Goal: Transaction & Acquisition: Book appointment/travel/reservation

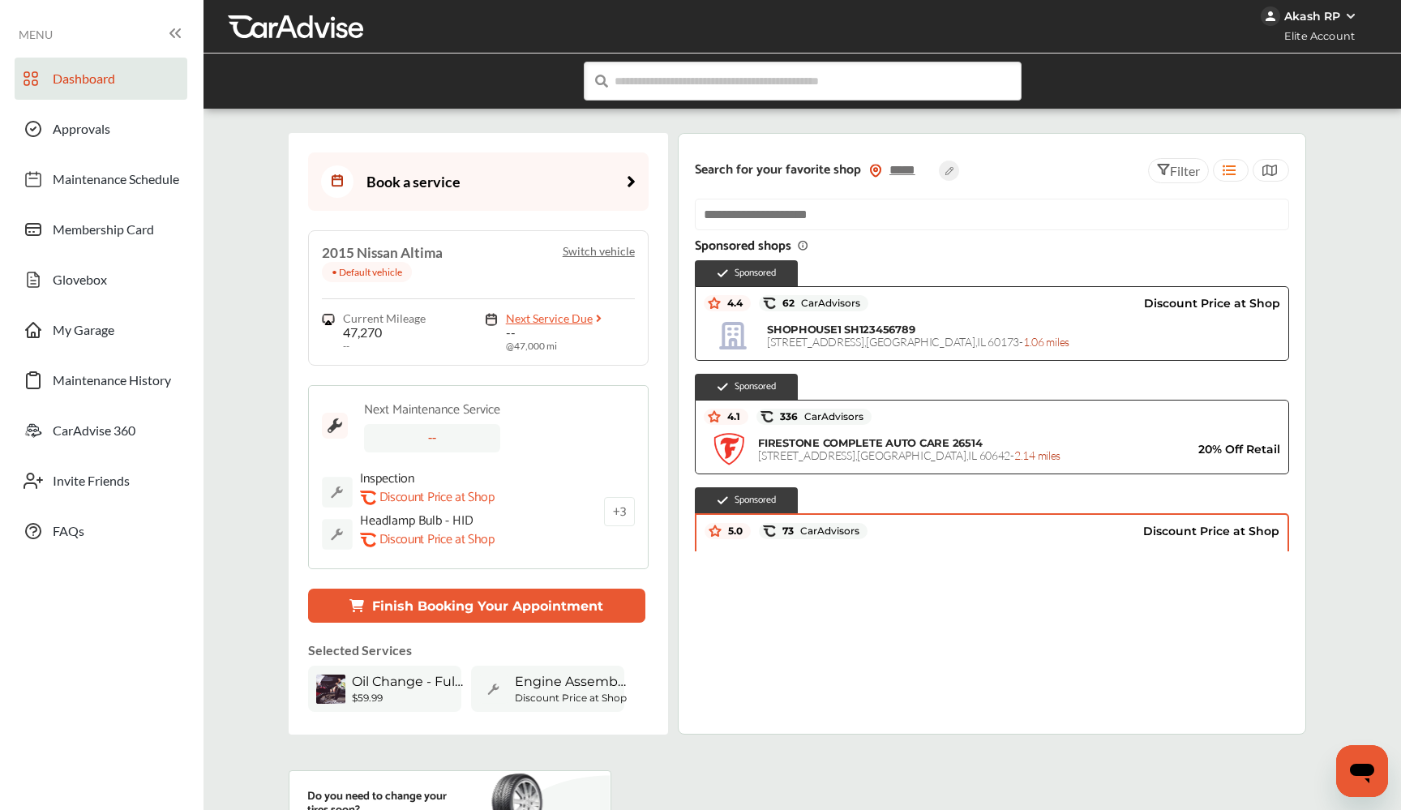
click at [496, 186] on link "Book a service" at bounding box center [478, 181] width 341 height 58
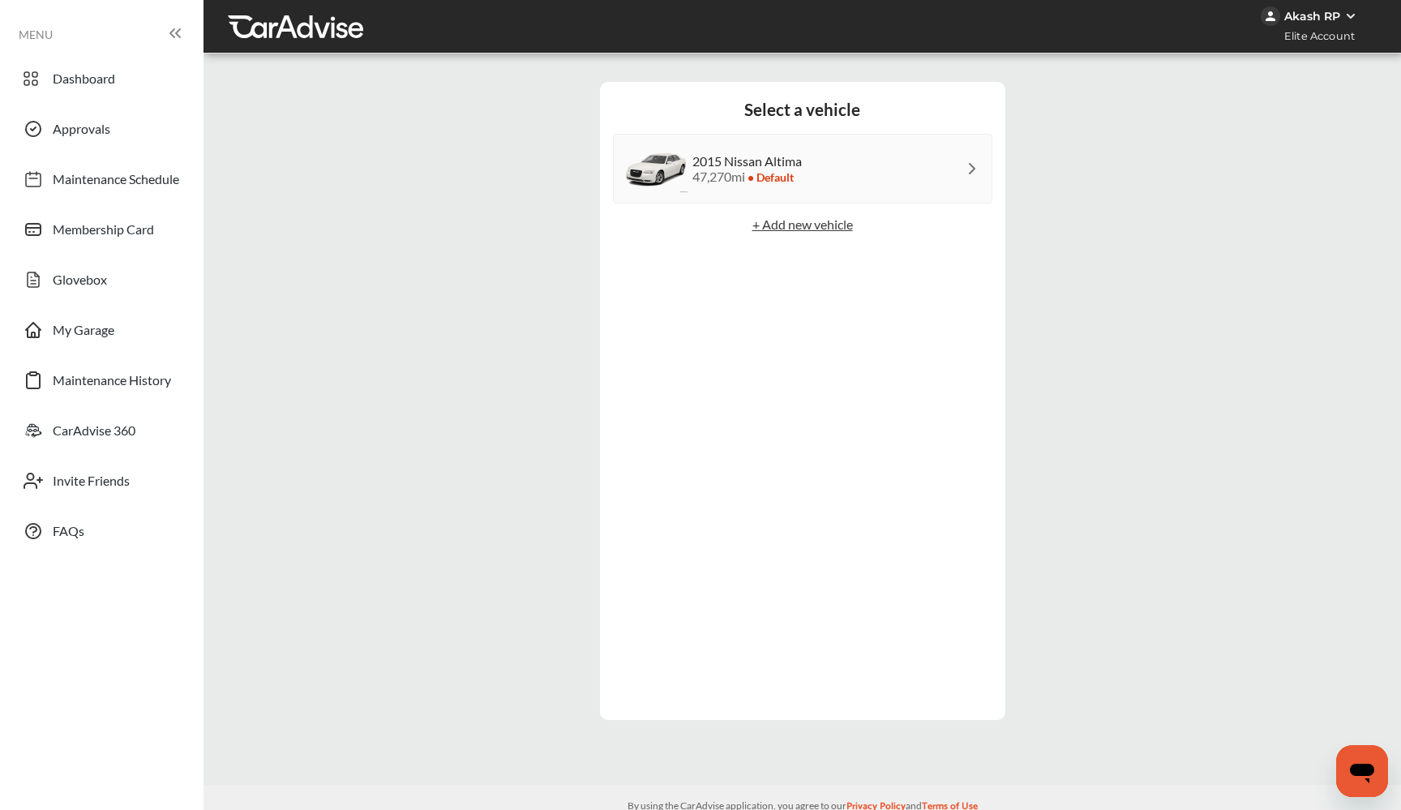
click at [827, 171] on div "2015 Nissan Altima 47,270 mi • Default" at bounding box center [803, 169] width 380 height 70
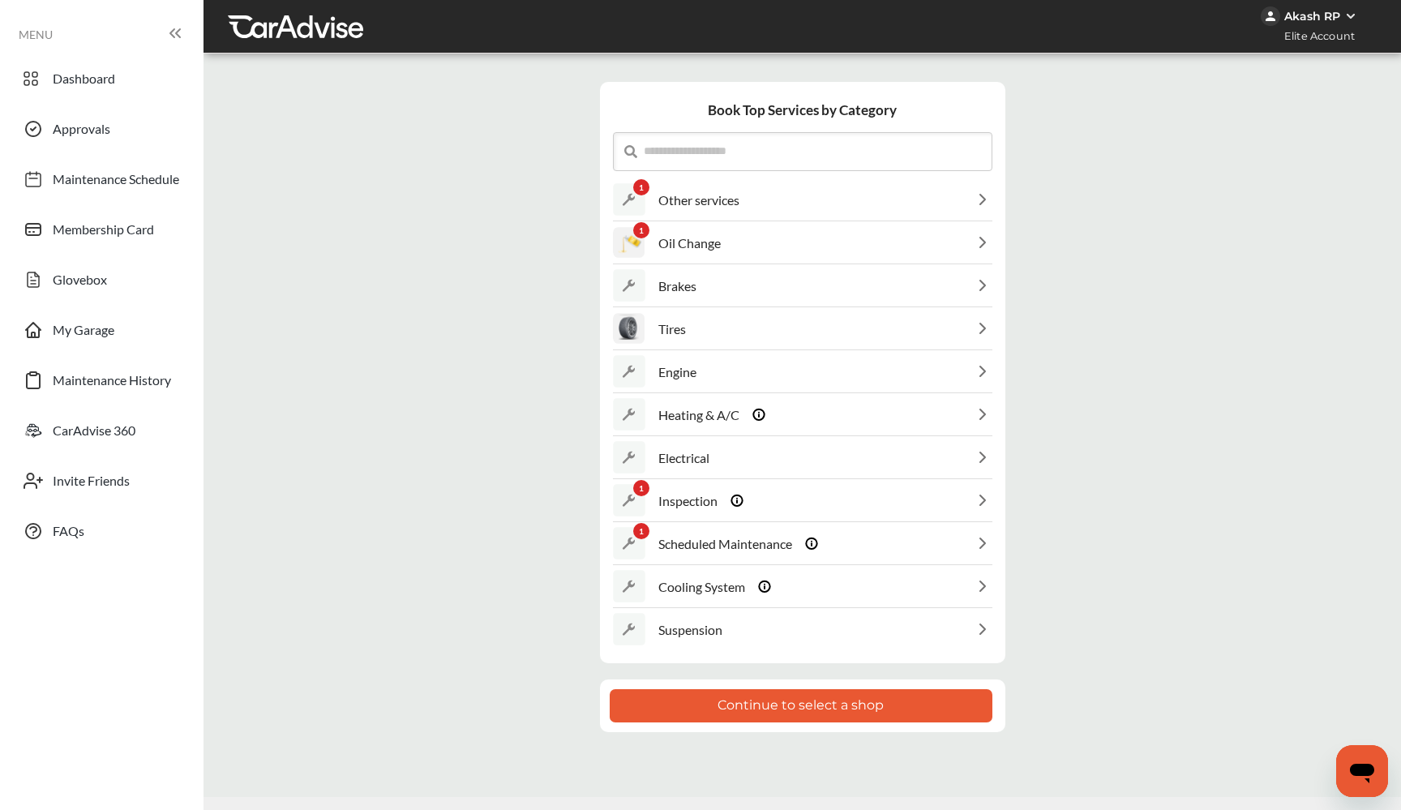
click at [767, 706] on button "Continue to select a shop" at bounding box center [801, 705] width 383 height 33
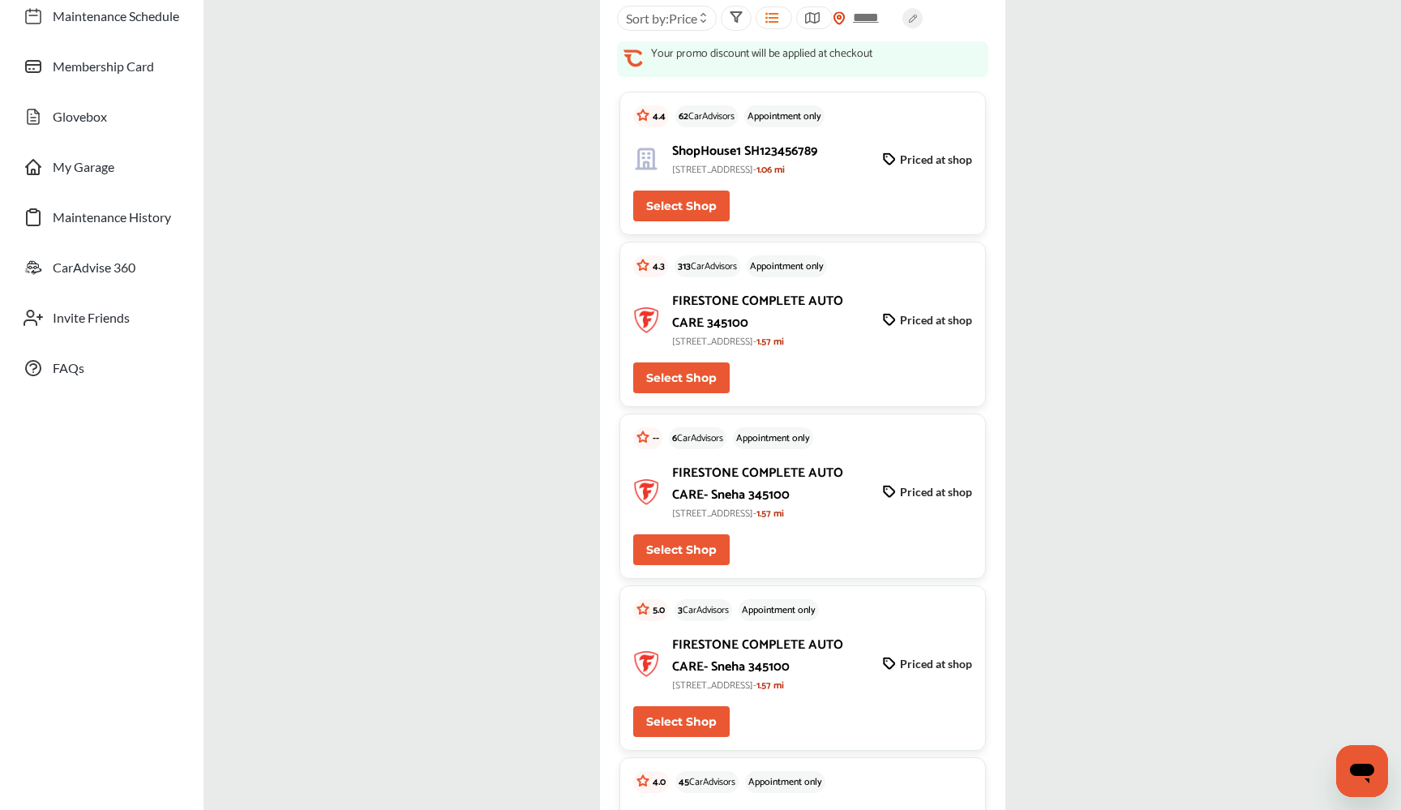
scroll to position [264, 0]
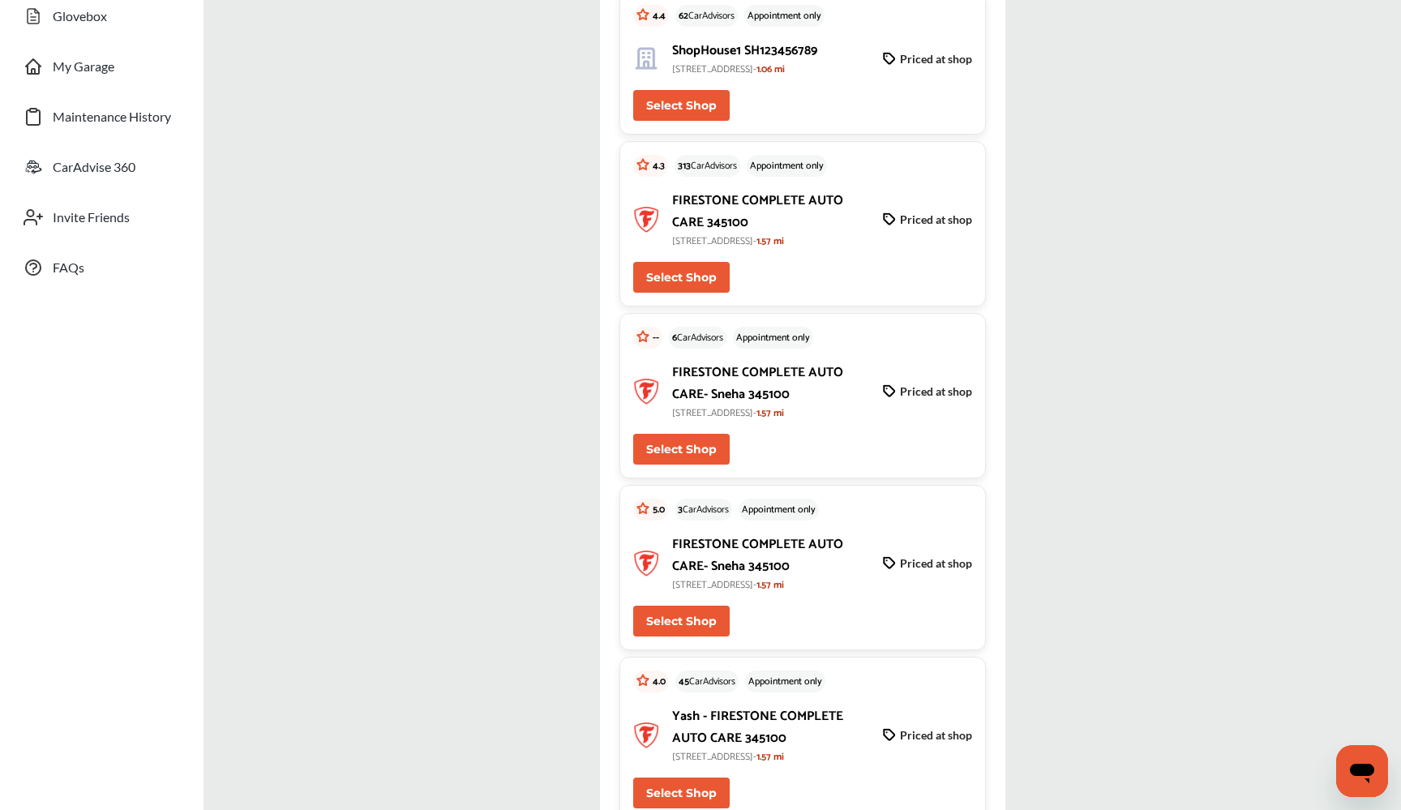
click at [663, 457] on button "Select Shop" at bounding box center [681, 449] width 97 height 31
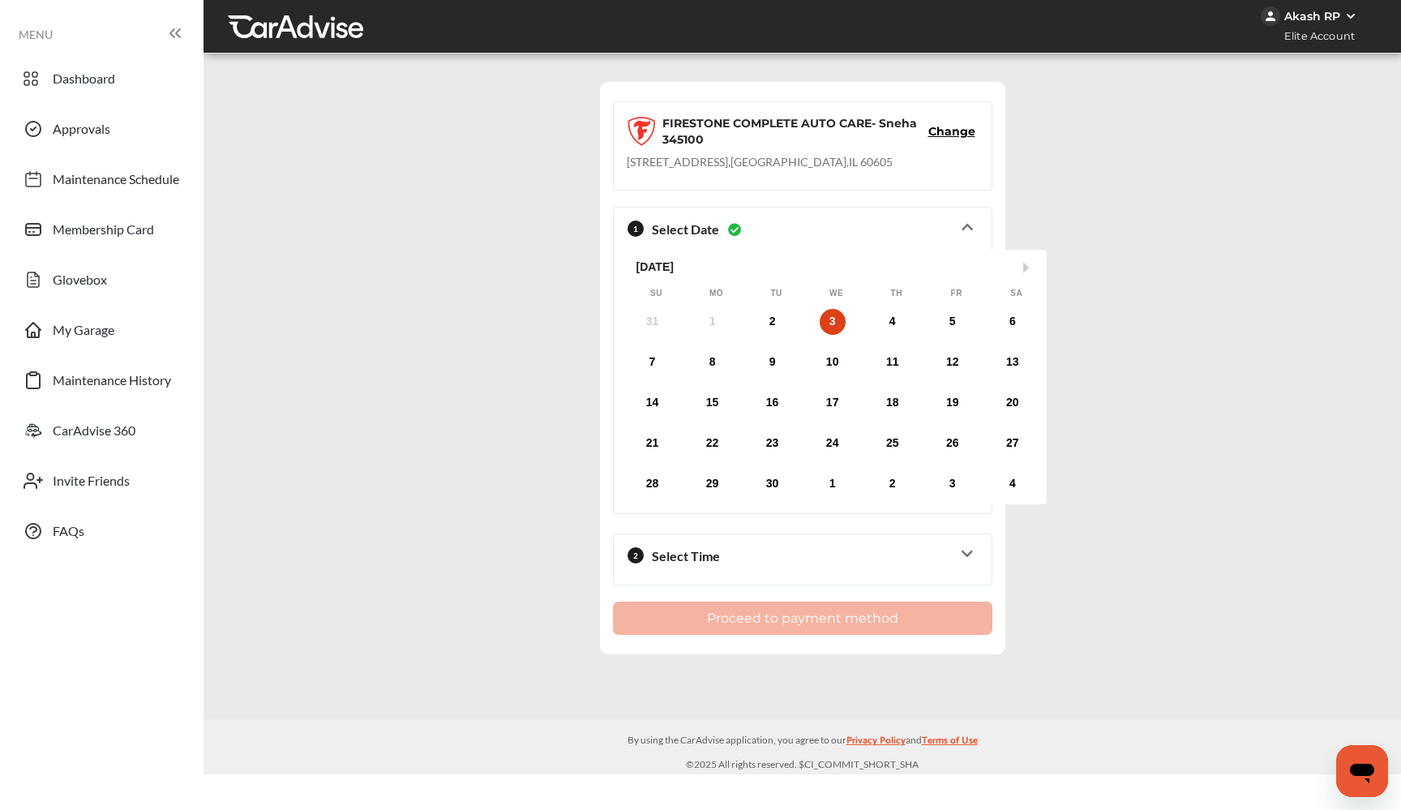
click at [750, 555] on div "2 Select Time" at bounding box center [803, 559] width 352 height 37
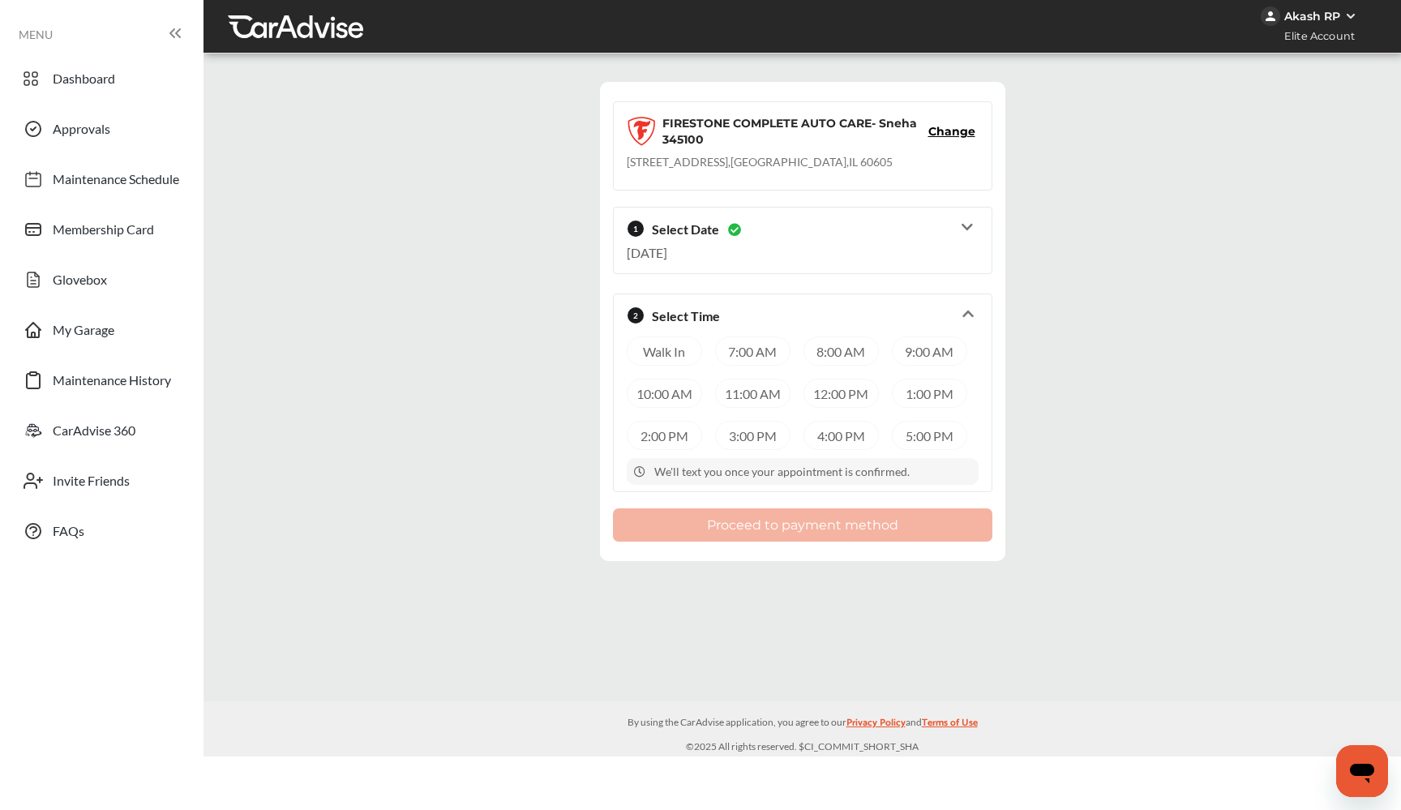
click at [763, 407] on div "11:00 AM" at bounding box center [752, 393] width 75 height 29
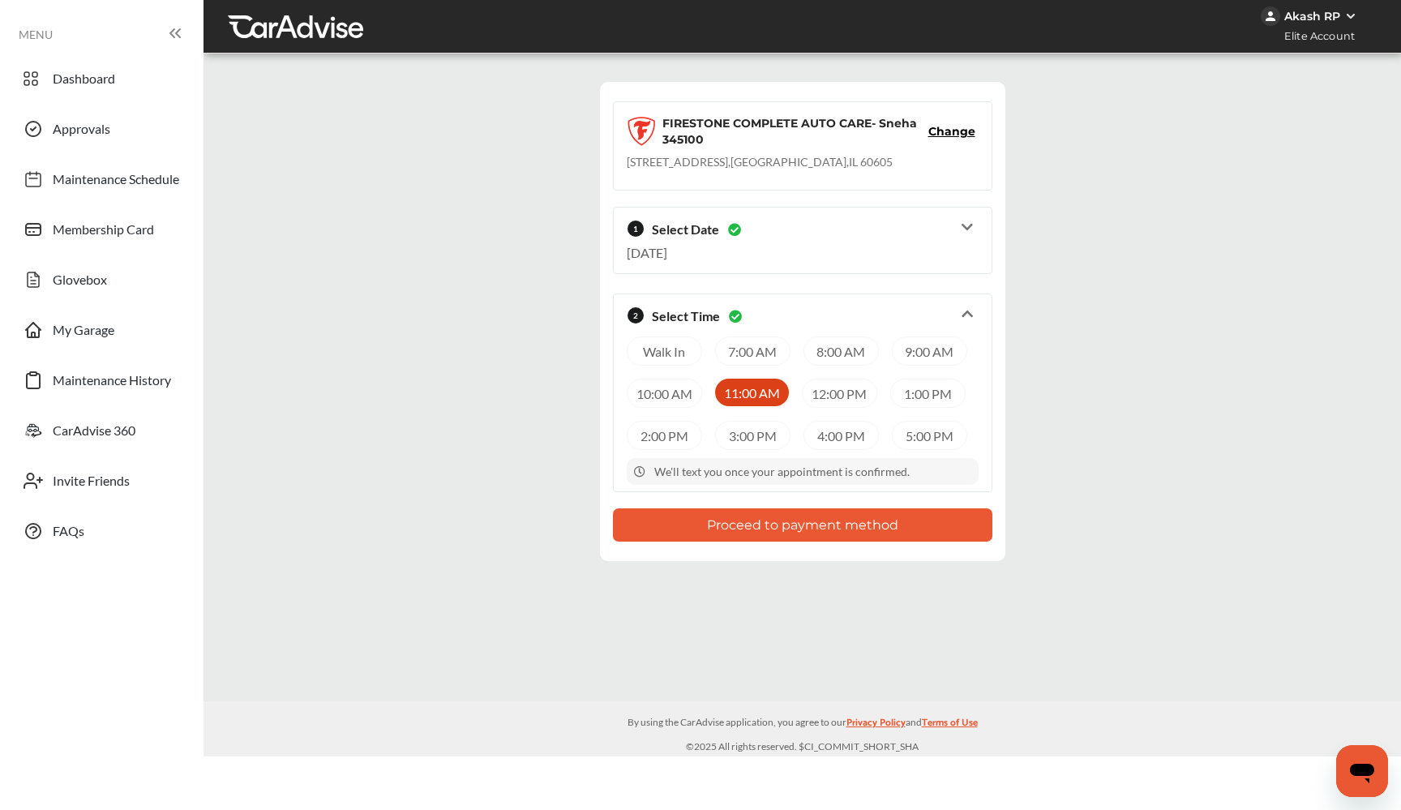
click at [751, 541] on button "Proceed to payment method" at bounding box center [803, 524] width 380 height 33
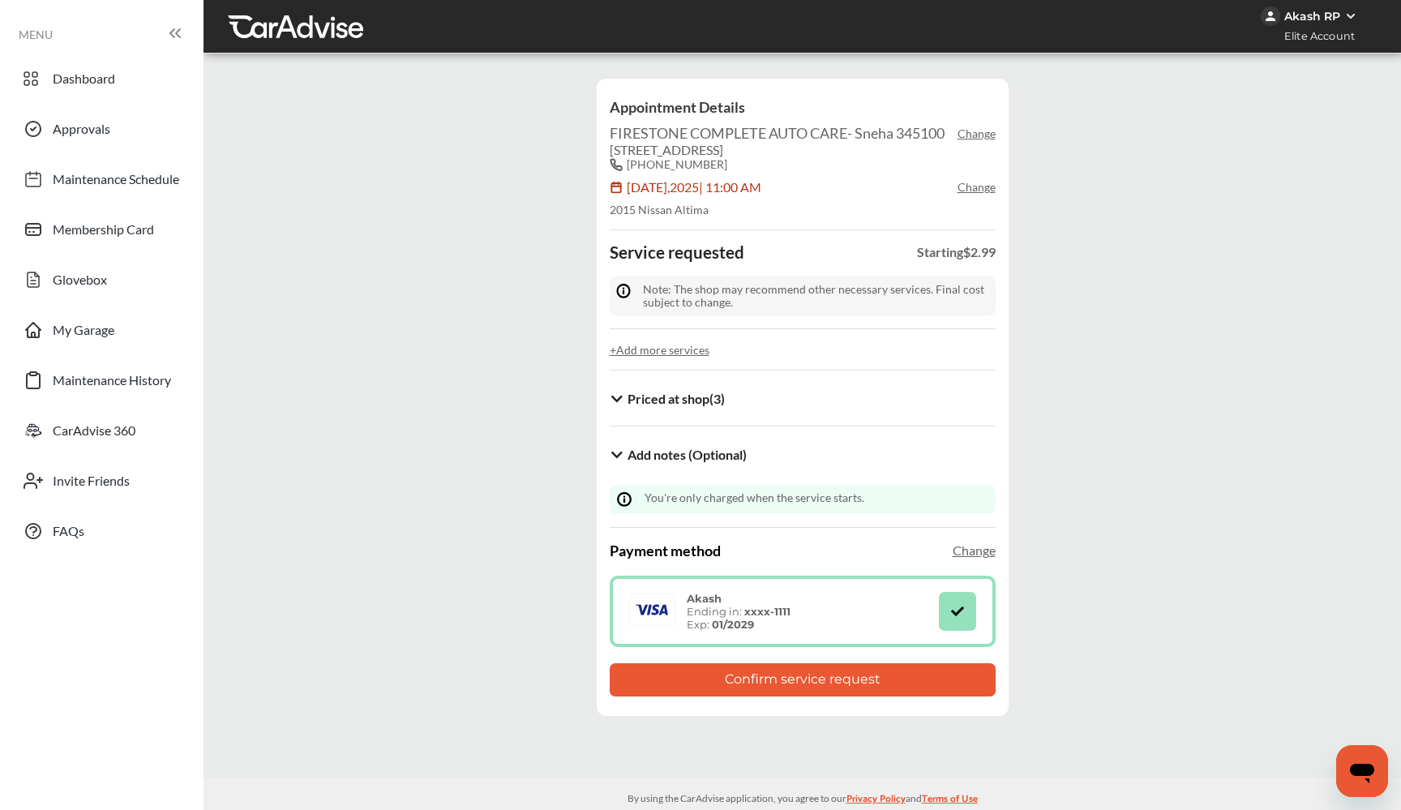
click at [876, 679] on button "Confirm service request" at bounding box center [803, 679] width 386 height 33
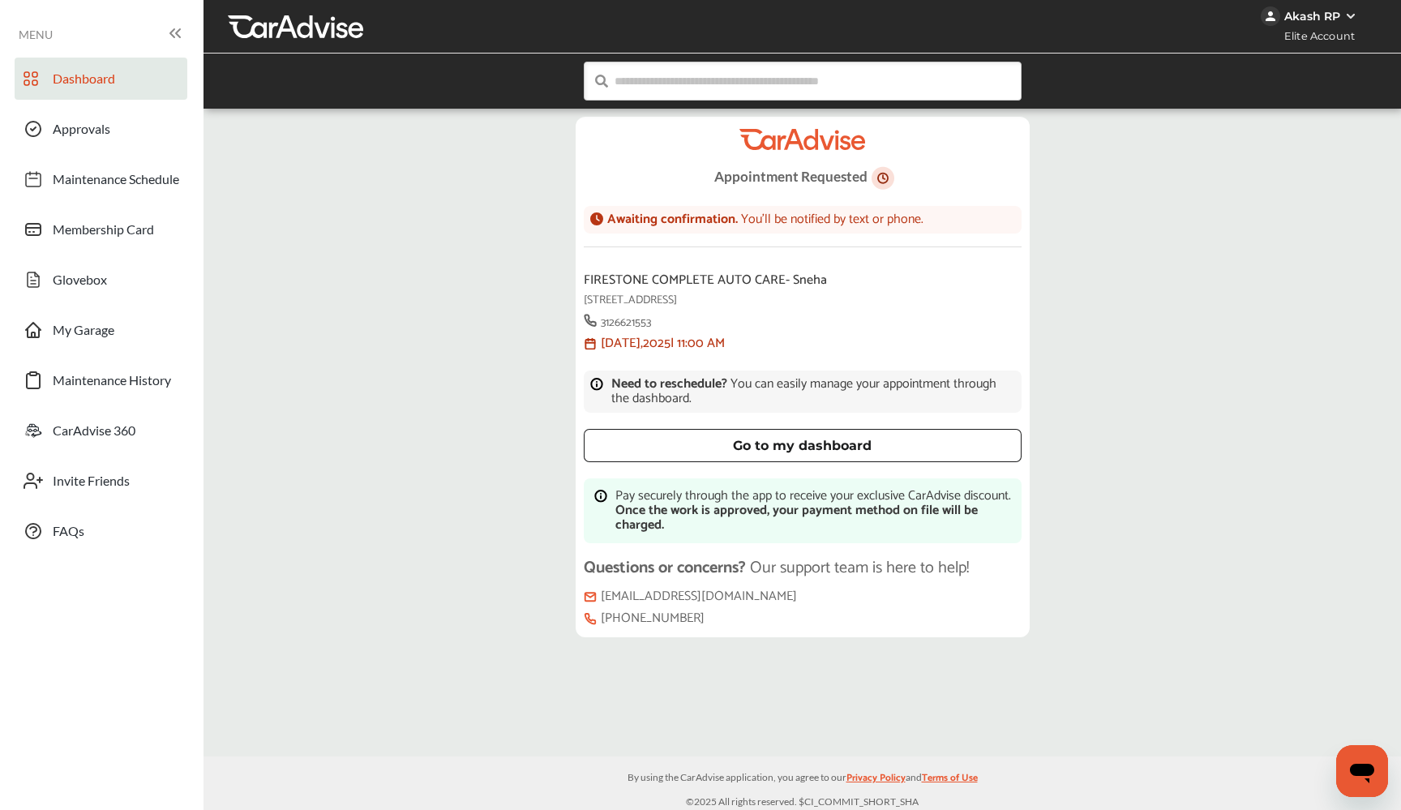
click at [133, 73] on link "Dashboard" at bounding box center [101, 79] width 173 height 42
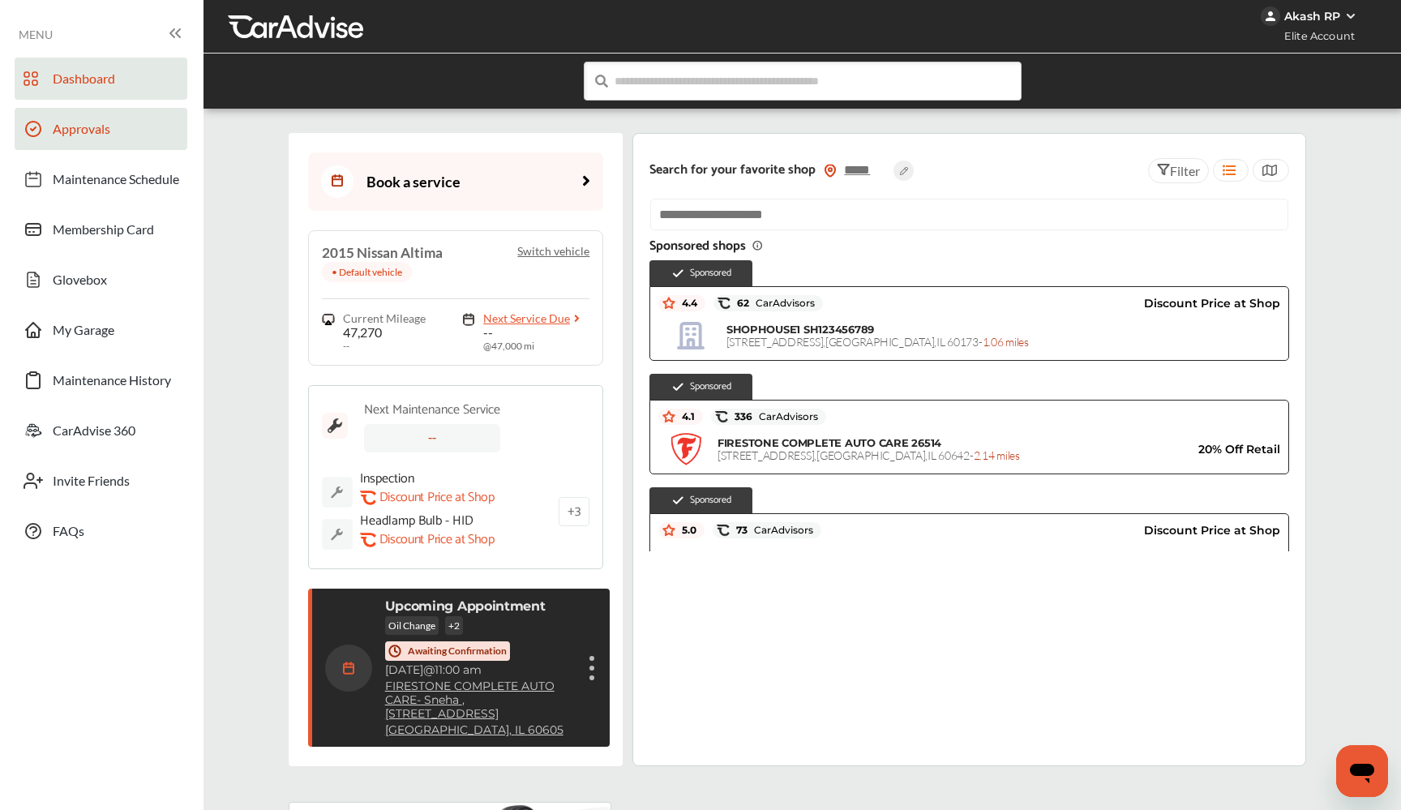
click at [102, 136] on span "Approvals" at bounding box center [82, 131] width 58 height 21
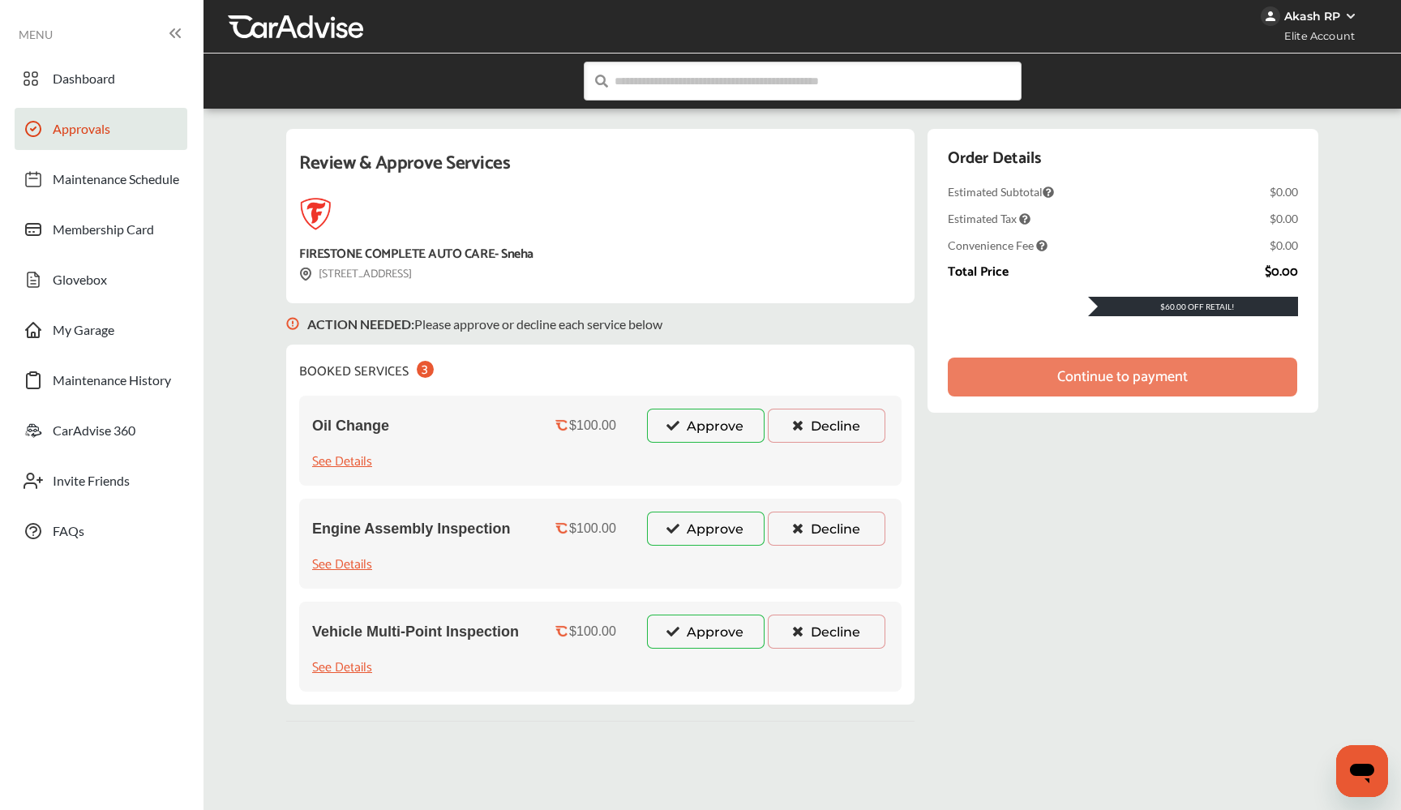
click at [727, 437] on button "Approve" at bounding box center [706, 426] width 118 height 34
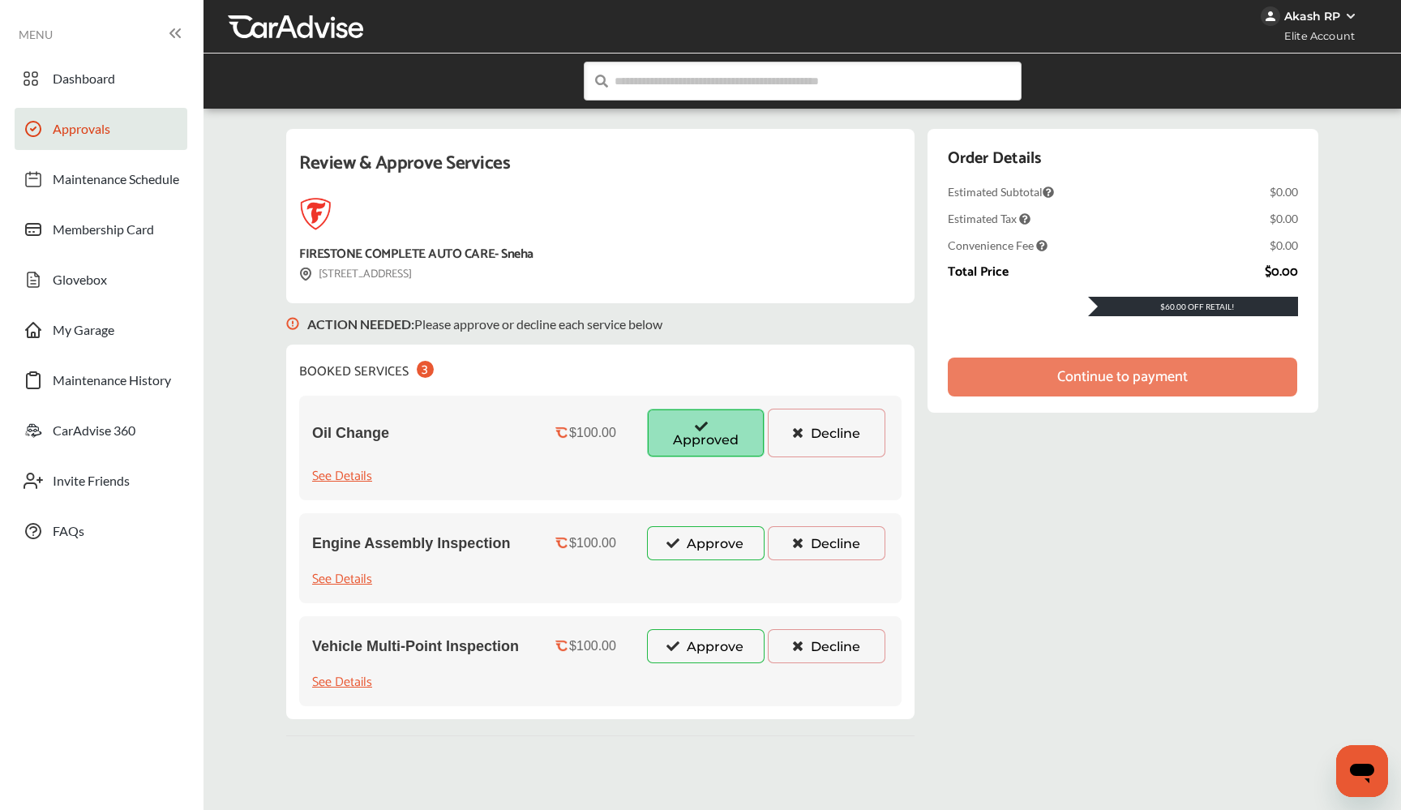
click at [711, 544] on button "Approve" at bounding box center [706, 543] width 118 height 34
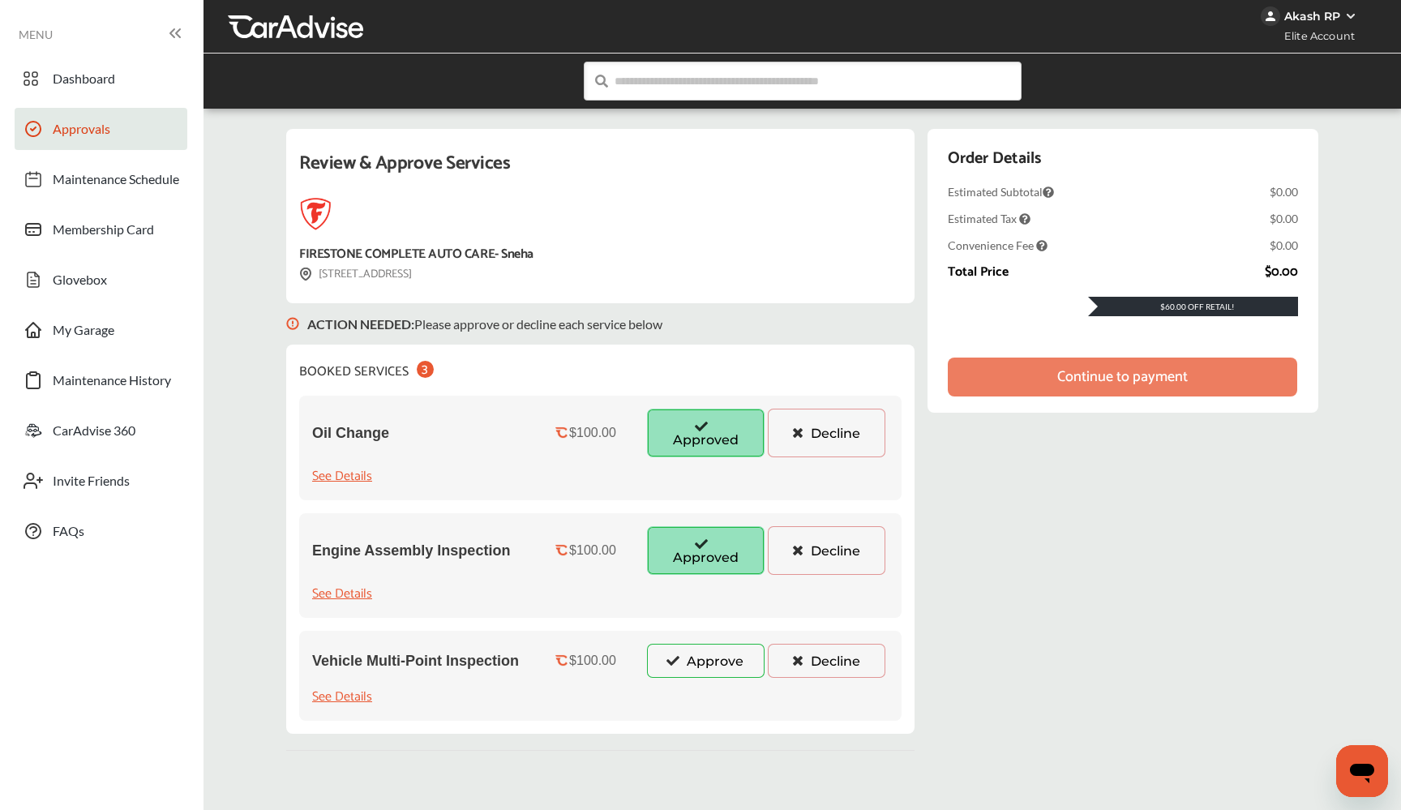
click at [711, 654] on button "Approve" at bounding box center [706, 661] width 118 height 34
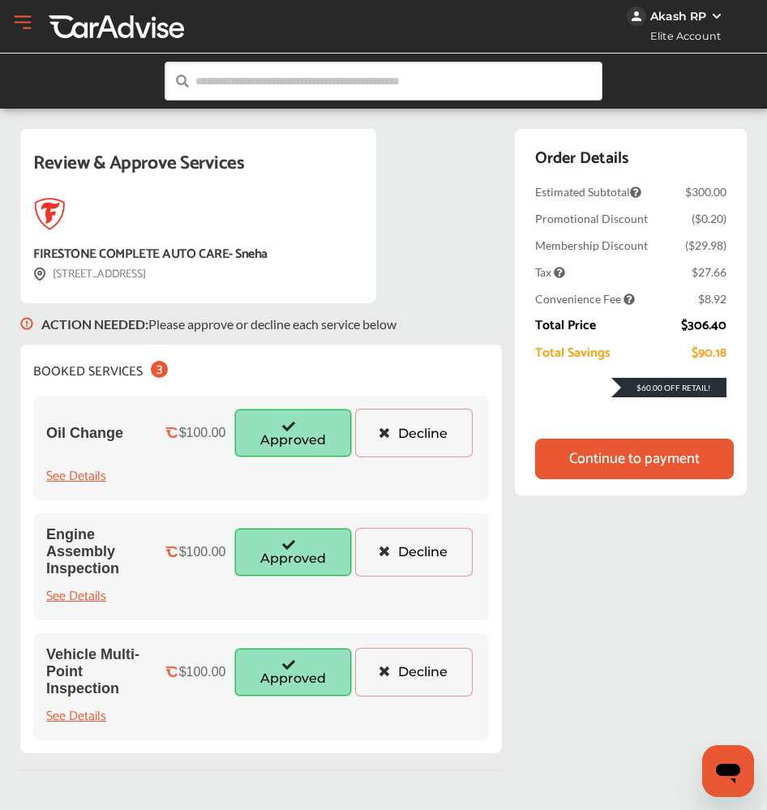
click at [659, 467] on div "Continue to payment" at bounding box center [634, 459] width 131 height 16
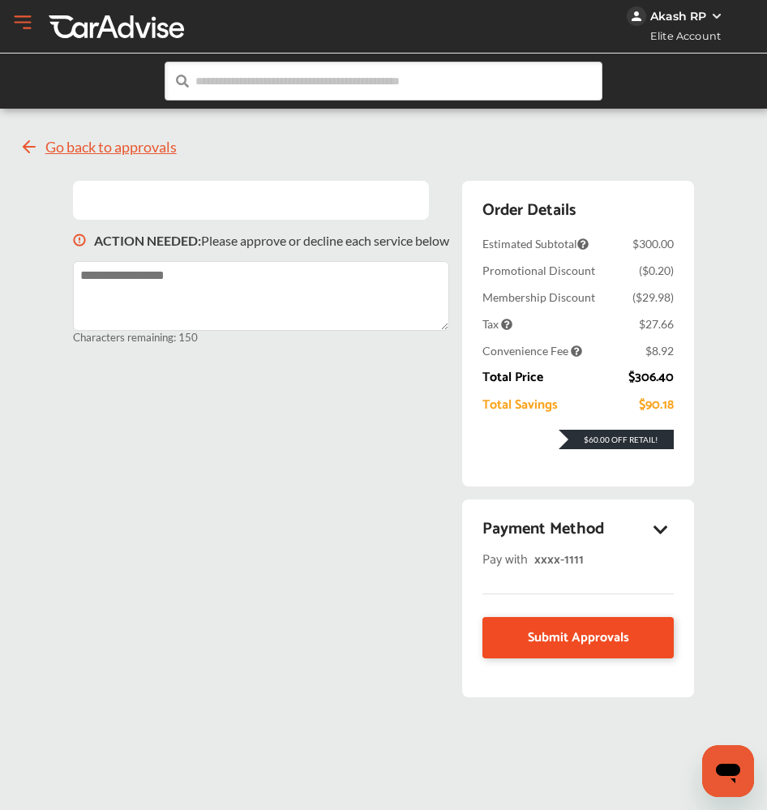
click at [596, 638] on span "Submit Approvals" at bounding box center [578, 638] width 101 height 22
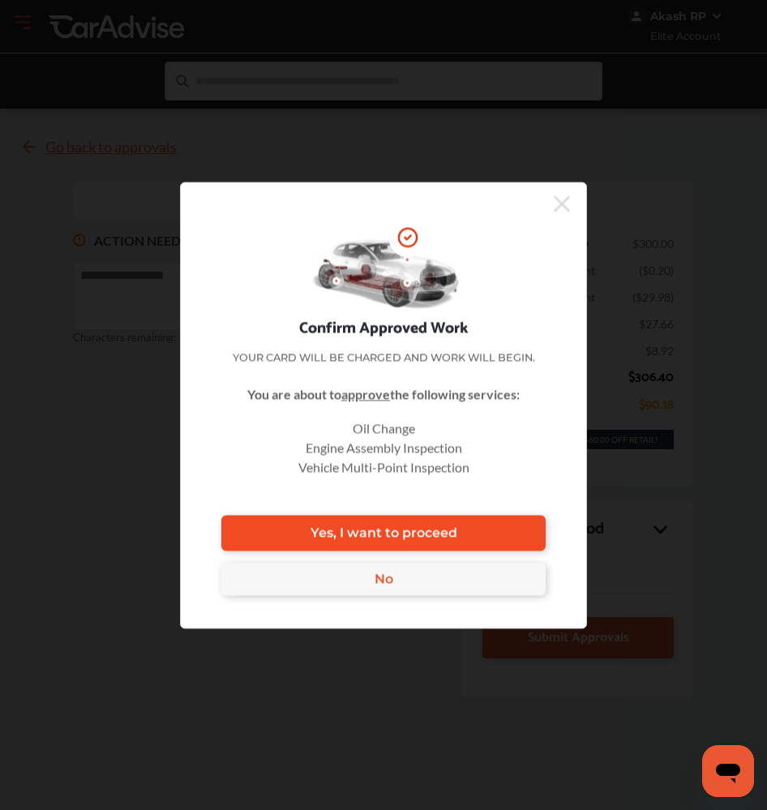
click at [448, 539] on span "Yes, I want to proceed" at bounding box center [384, 533] width 147 height 15
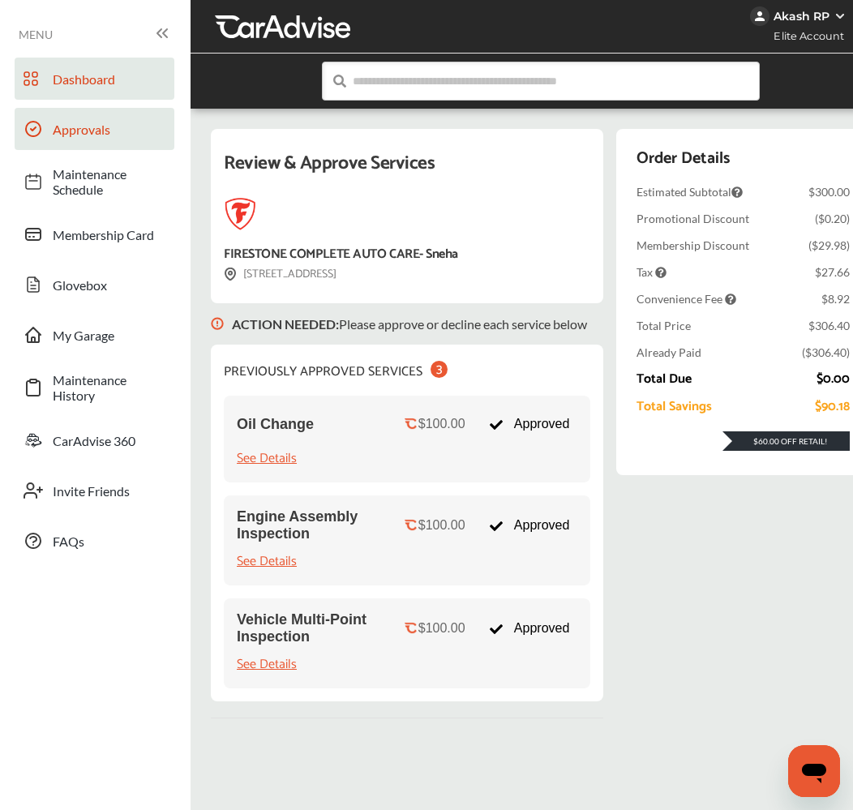
click at [125, 79] on span "Dashboard" at bounding box center [110, 78] width 114 height 15
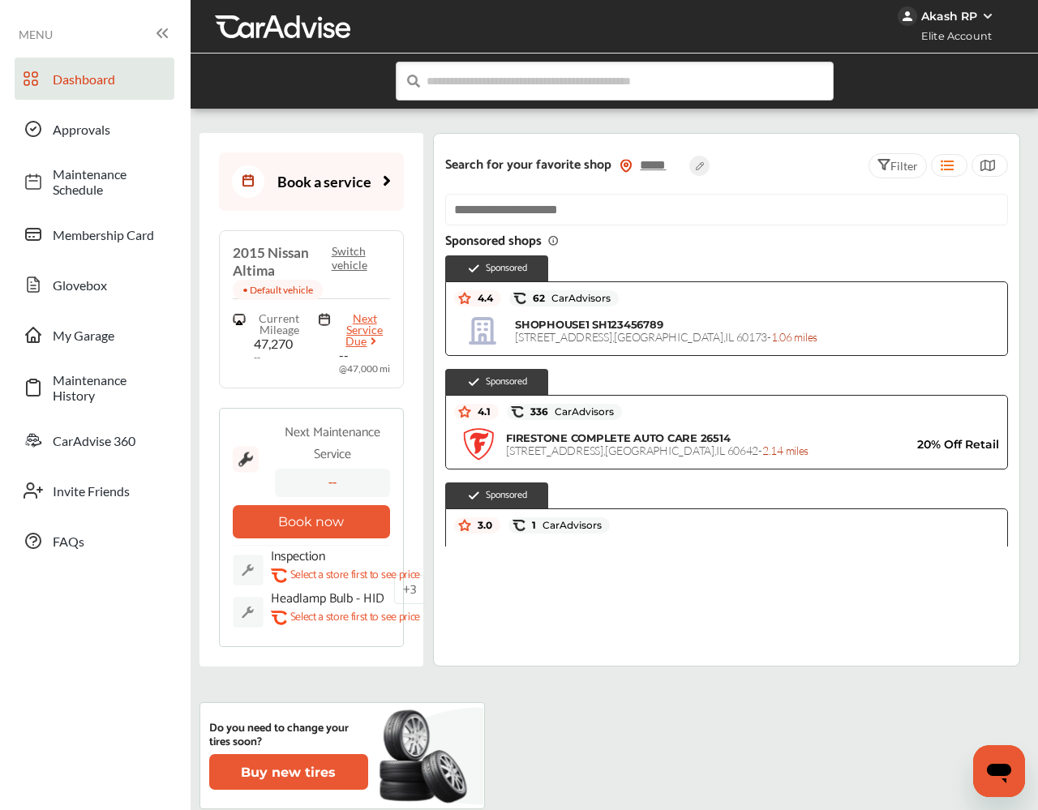
click at [321, 505] on button "Book now" at bounding box center [312, 521] width 158 height 33
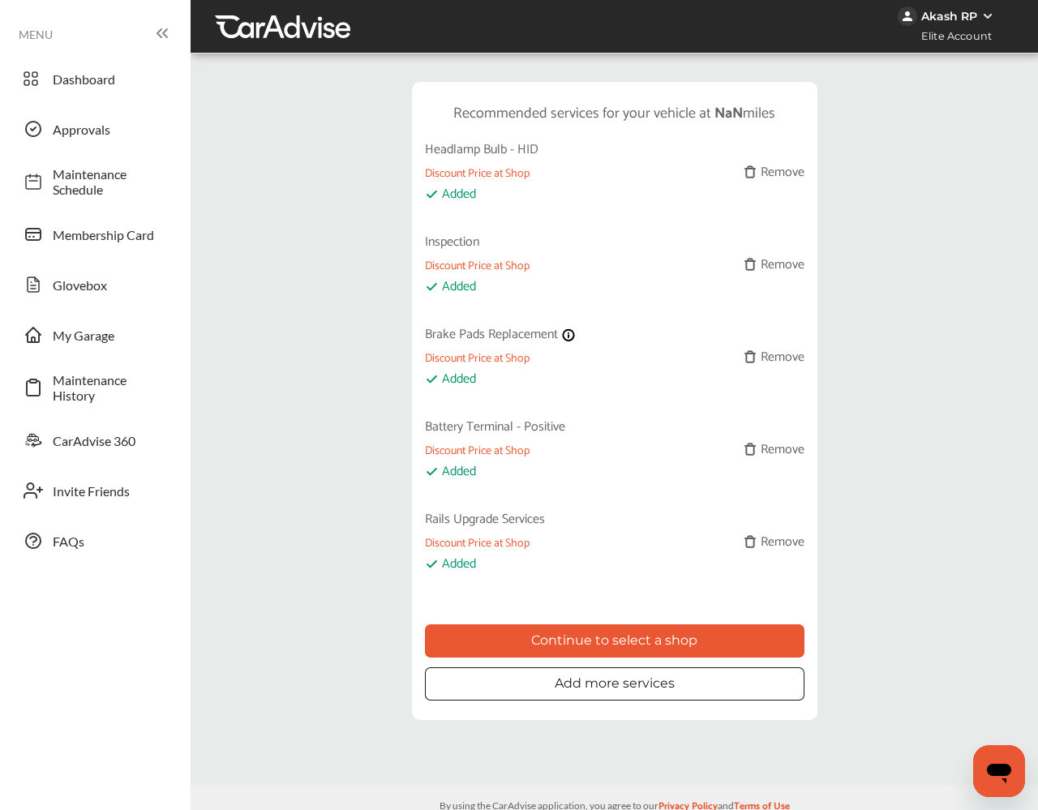
click at [674, 632] on button "Continue to select a shop" at bounding box center [615, 640] width 380 height 33
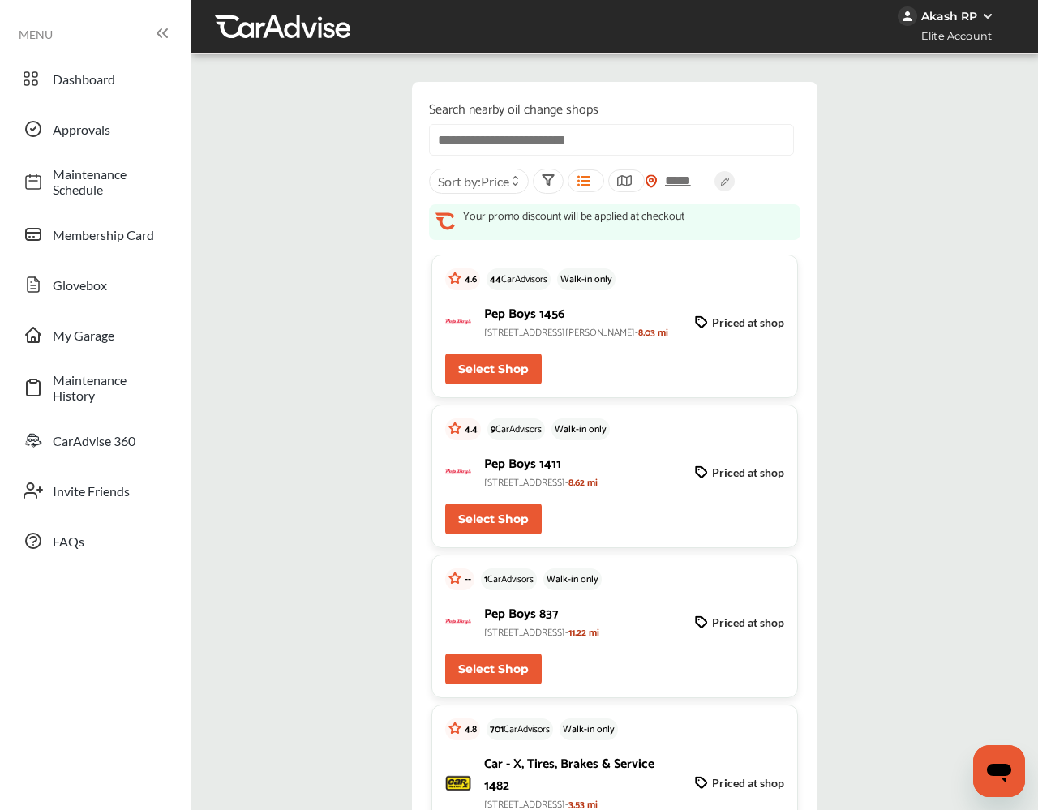
click at [476, 378] on button "Select Shop" at bounding box center [493, 369] width 97 height 31
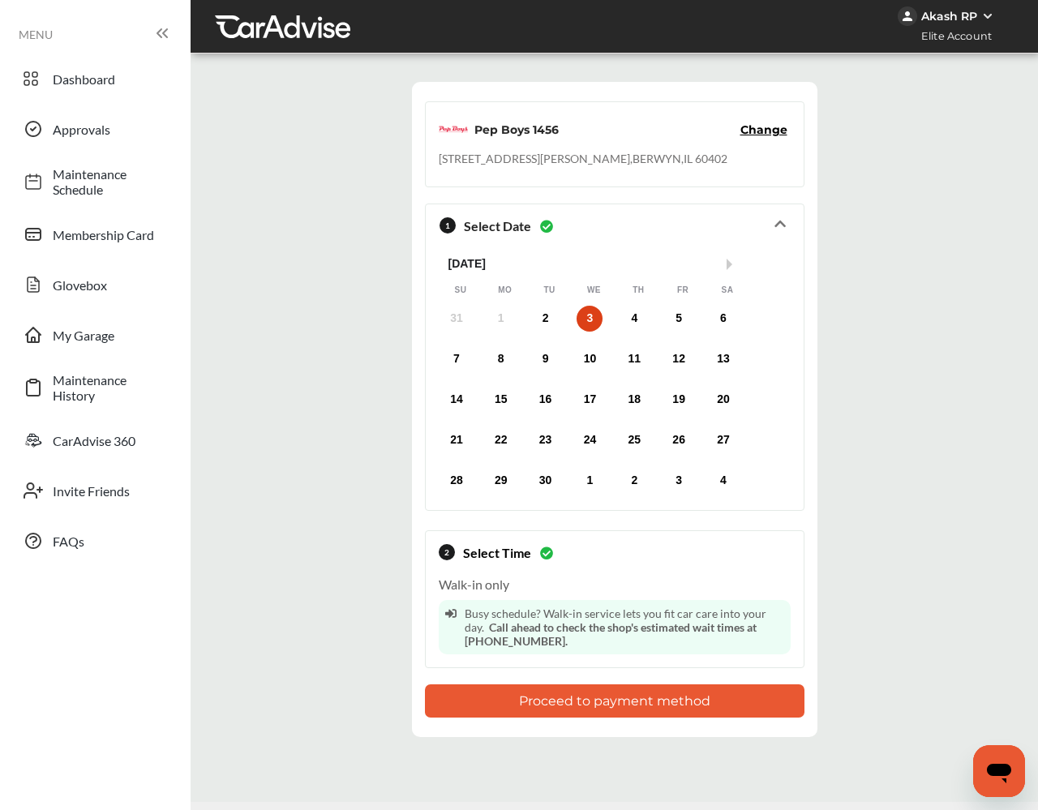
click at [590, 700] on button "Proceed to payment method" at bounding box center [615, 700] width 380 height 33
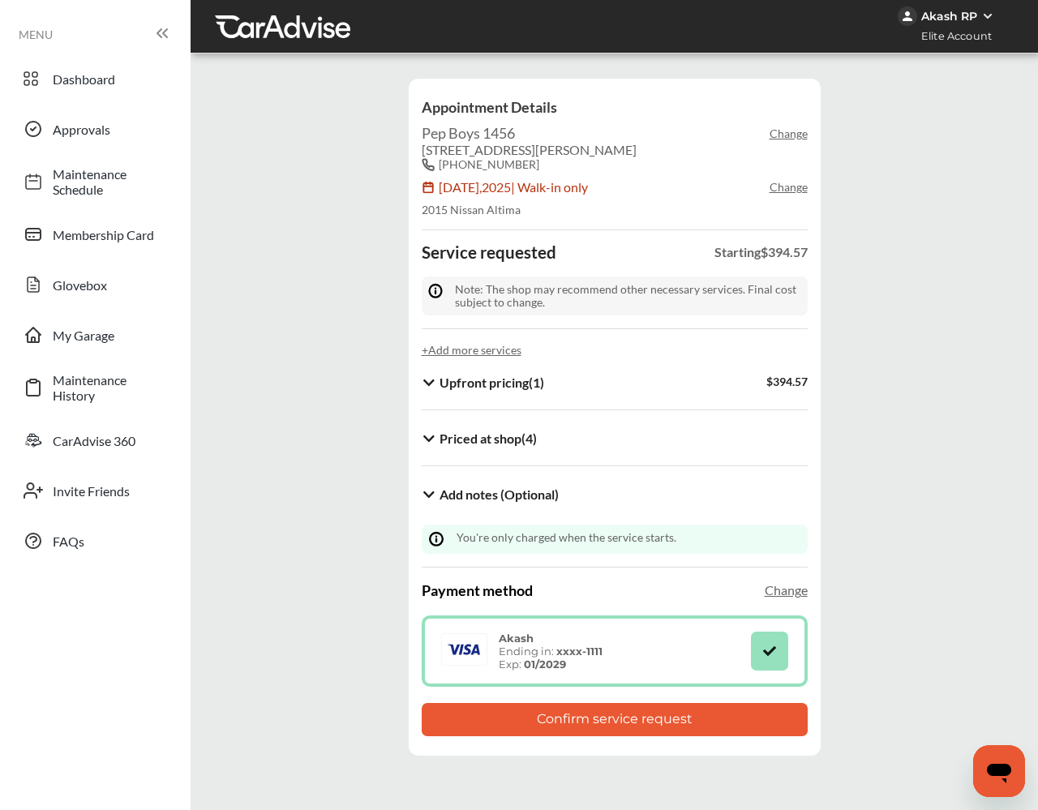
click at [678, 723] on button "Confirm service request" at bounding box center [615, 719] width 386 height 33
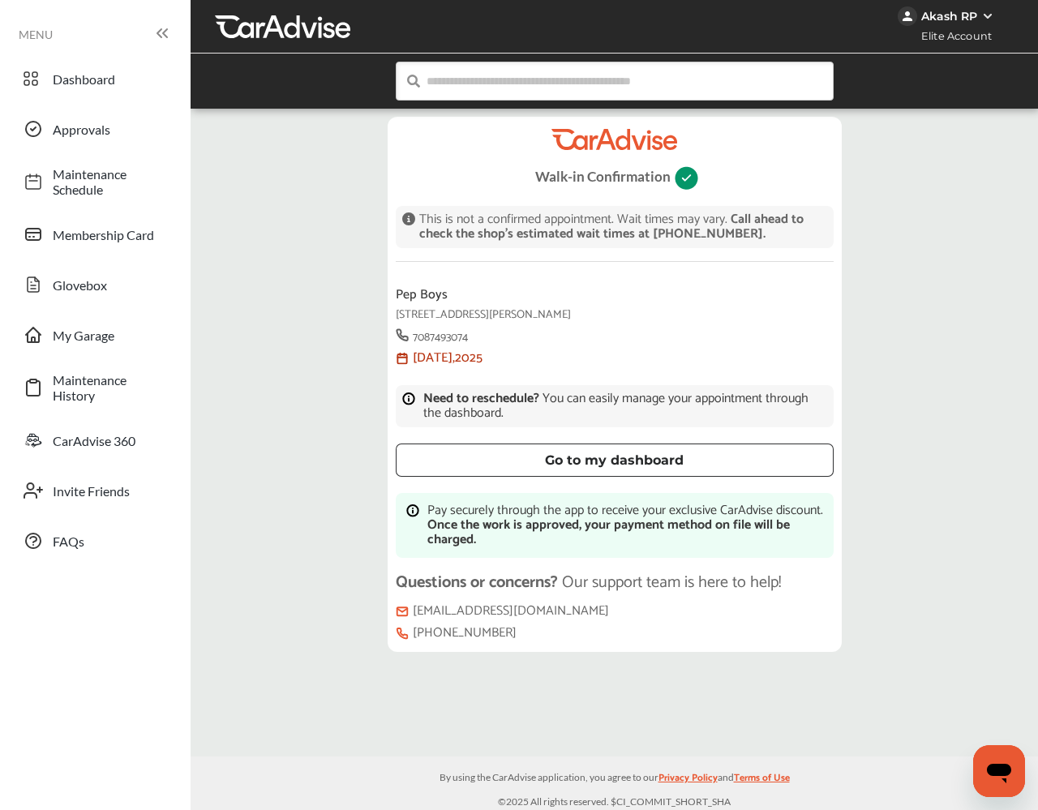
click at [641, 454] on div "Go to my dashboard" at bounding box center [614, 460] width 399 height 13
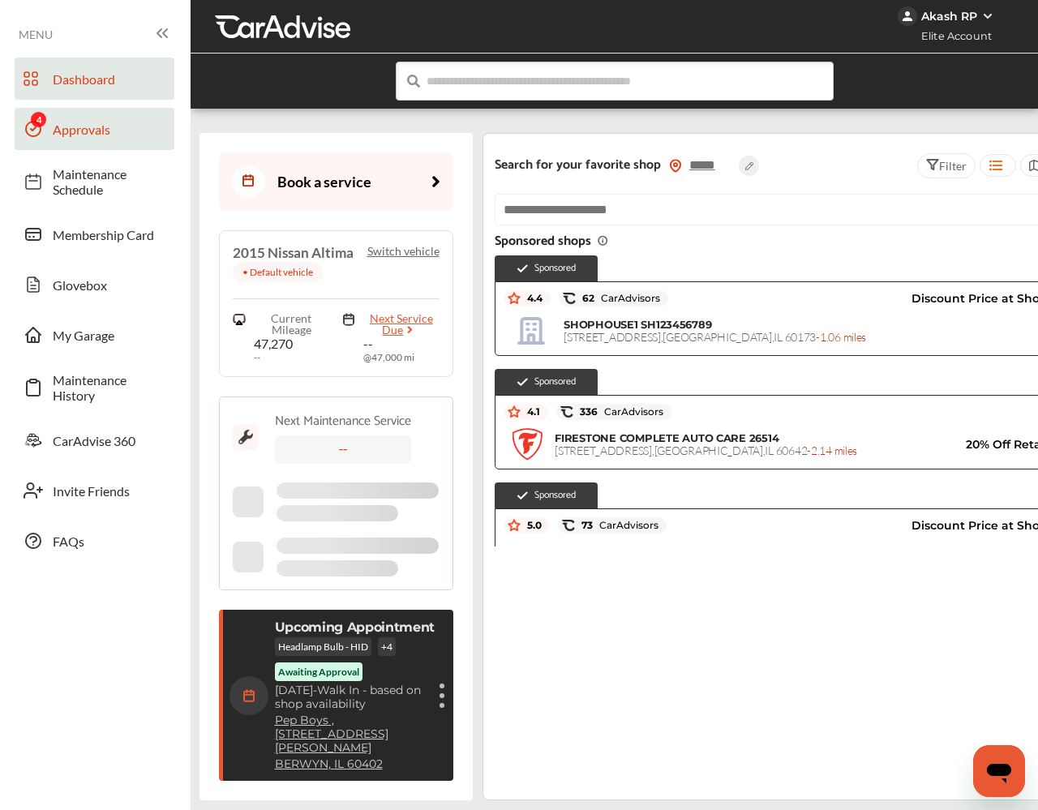
click at [121, 129] on span "Approvals" at bounding box center [110, 129] width 114 height 15
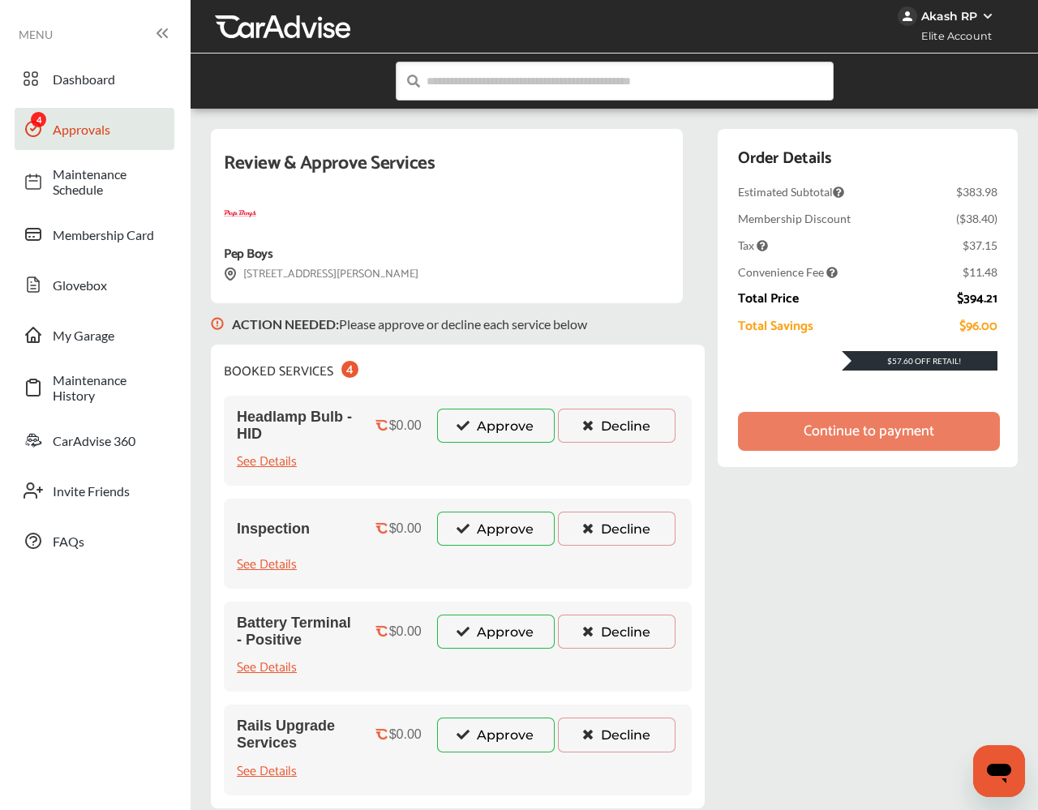
click at [502, 434] on button "Approve" at bounding box center [496, 426] width 118 height 34
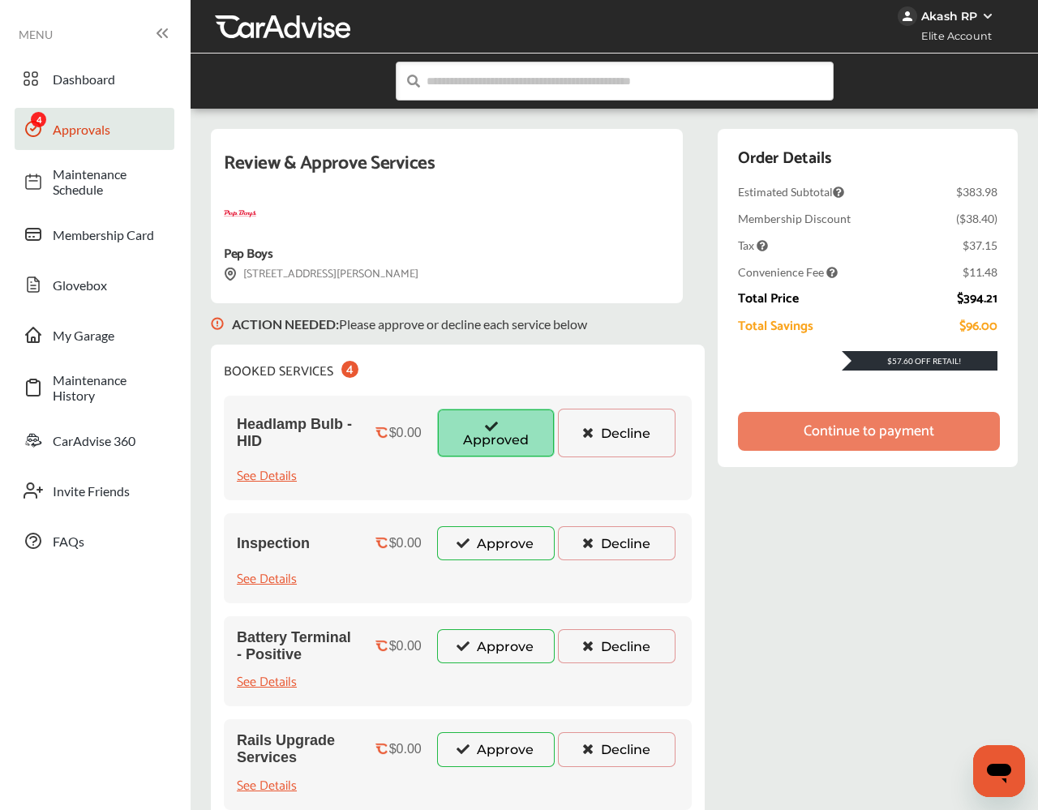
click at [517, 543] on button "Approve" at bounding box center [496, 543] width 118 height 34
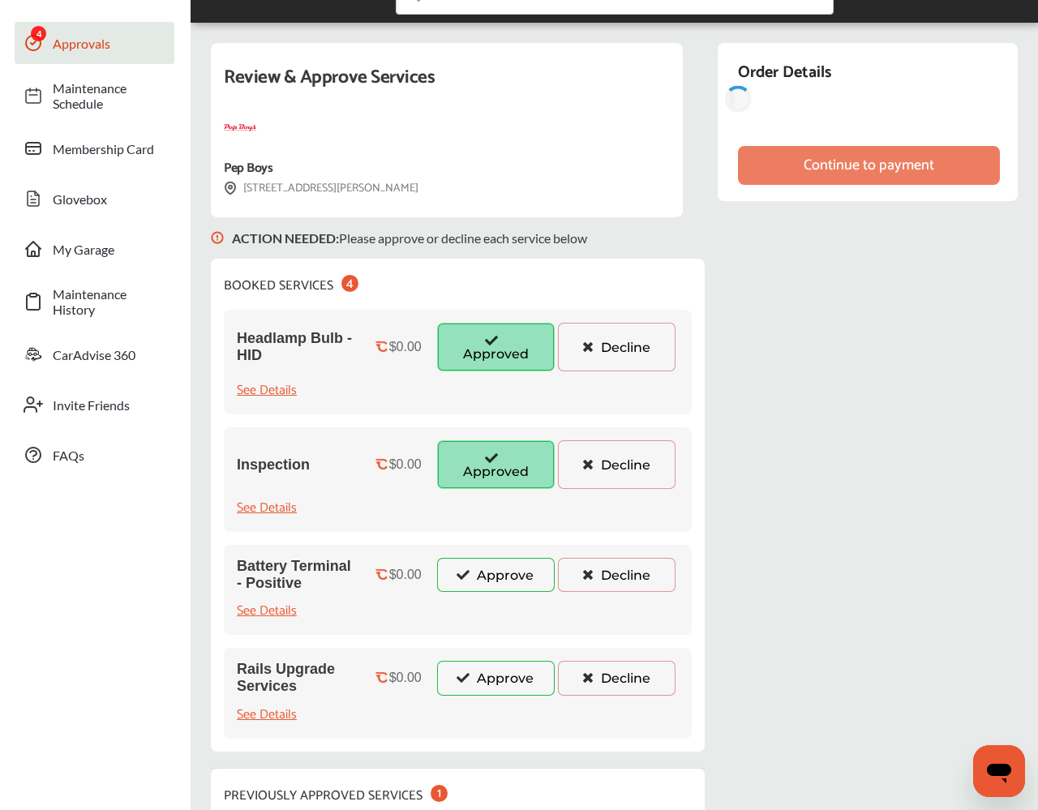
scroll to position [88, 0]
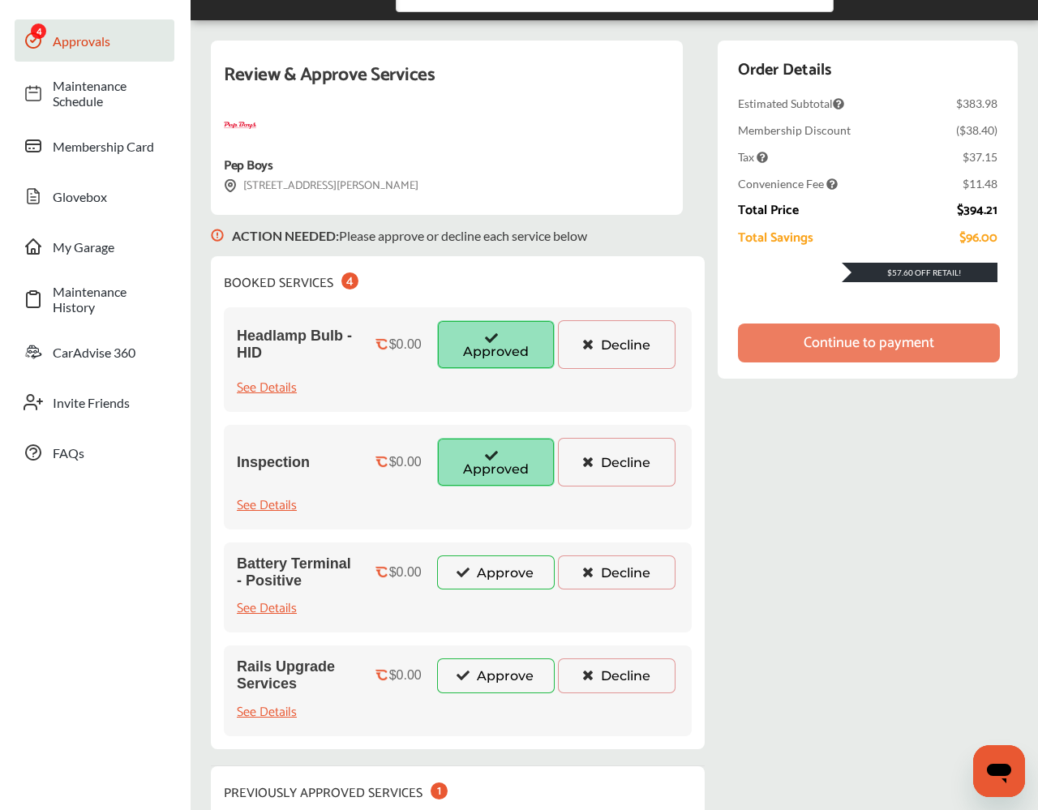
click at [504, 577] on button "Approve" at bounding box center [496, 573] width 118 height 34
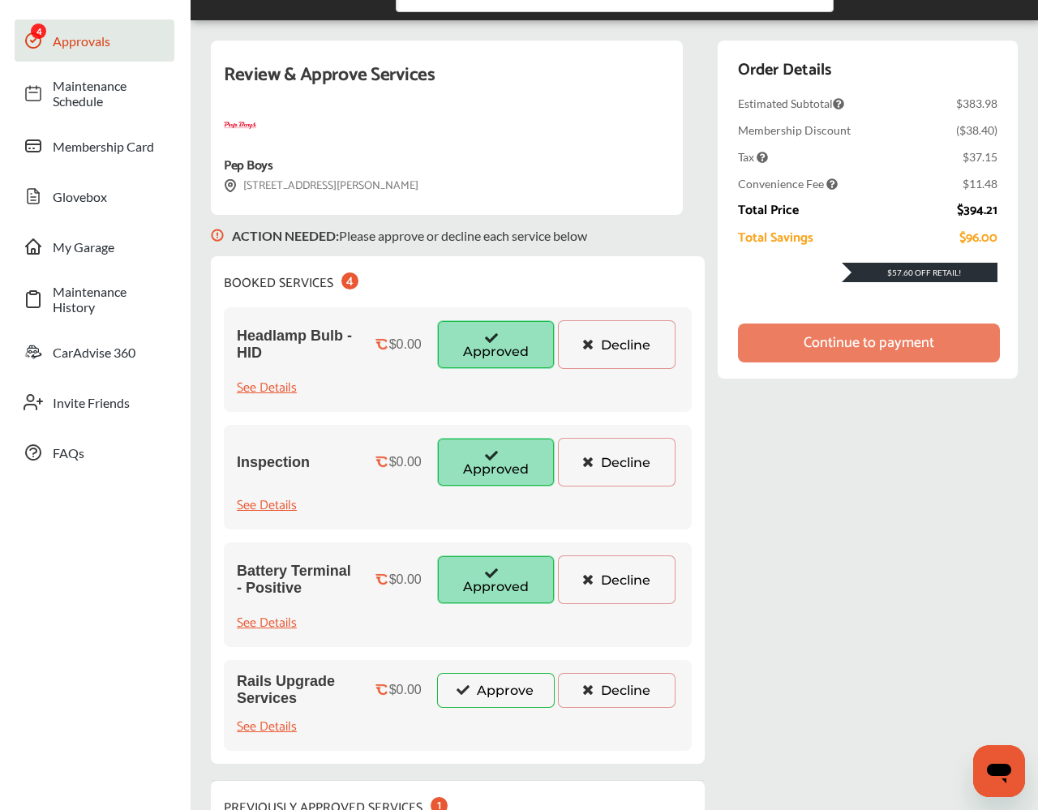
click at [502, 694] on button "Approve" at bounding box center [496, 690] width 118 height 34
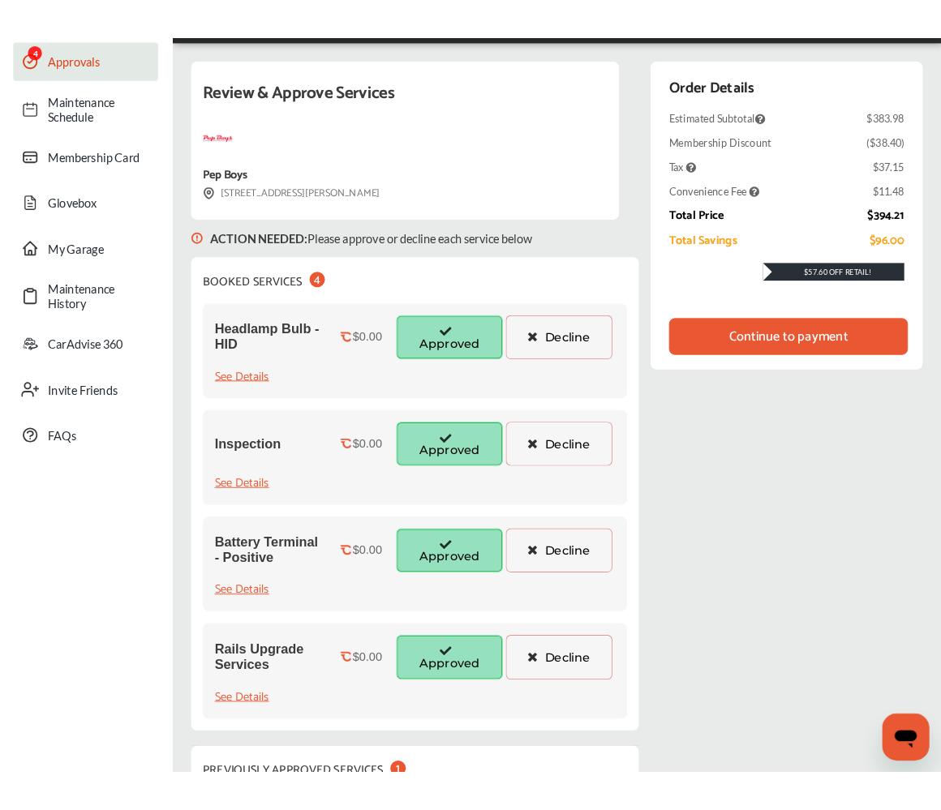
scroll to position [0, 0]
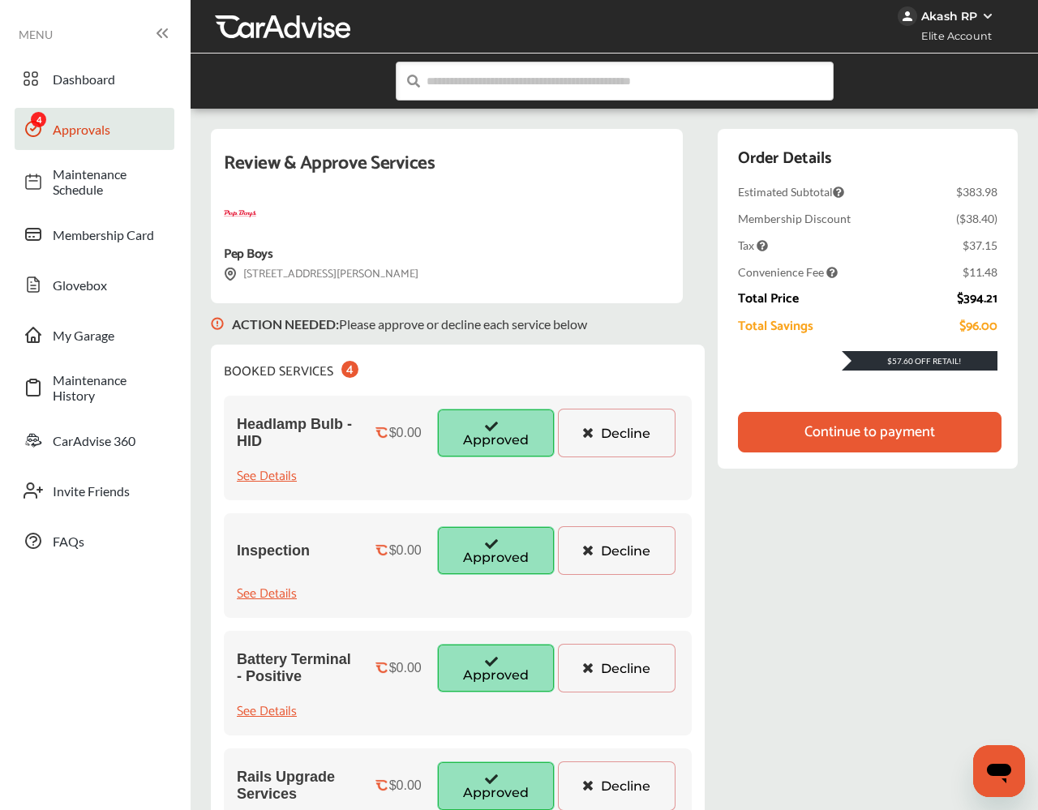
click at [855, 437] on div "Continue to payment" at bounding box center [870, 432] width 131 height 16
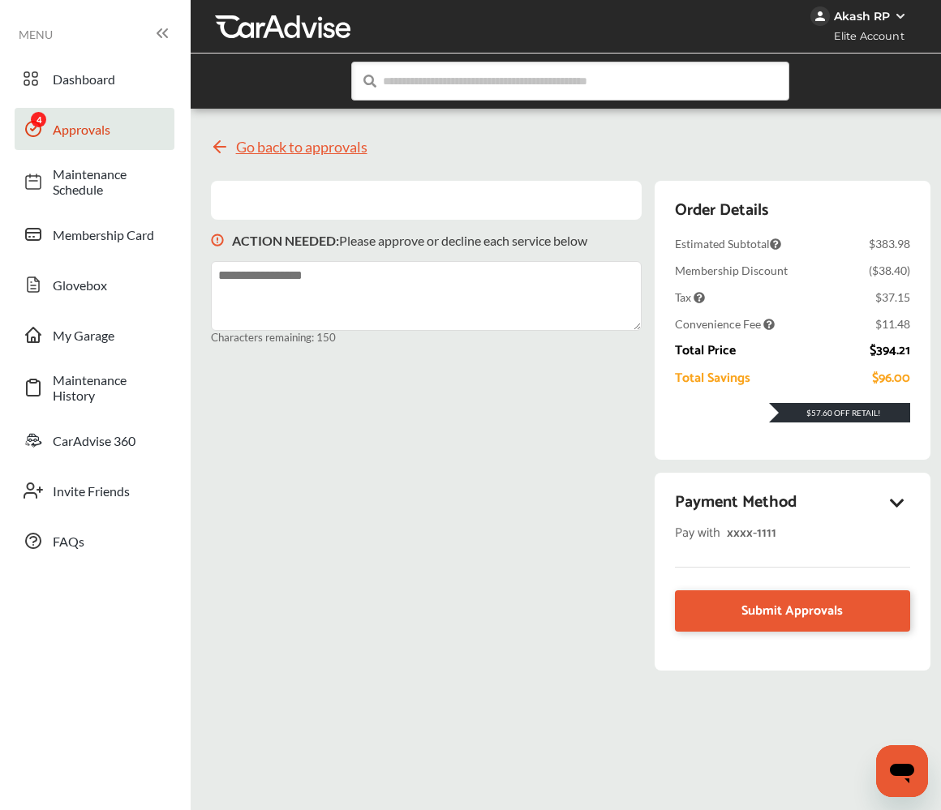
click at [301, 141] on span "Go back to approvals" at bounding box center [301, 147] width 131 height 16
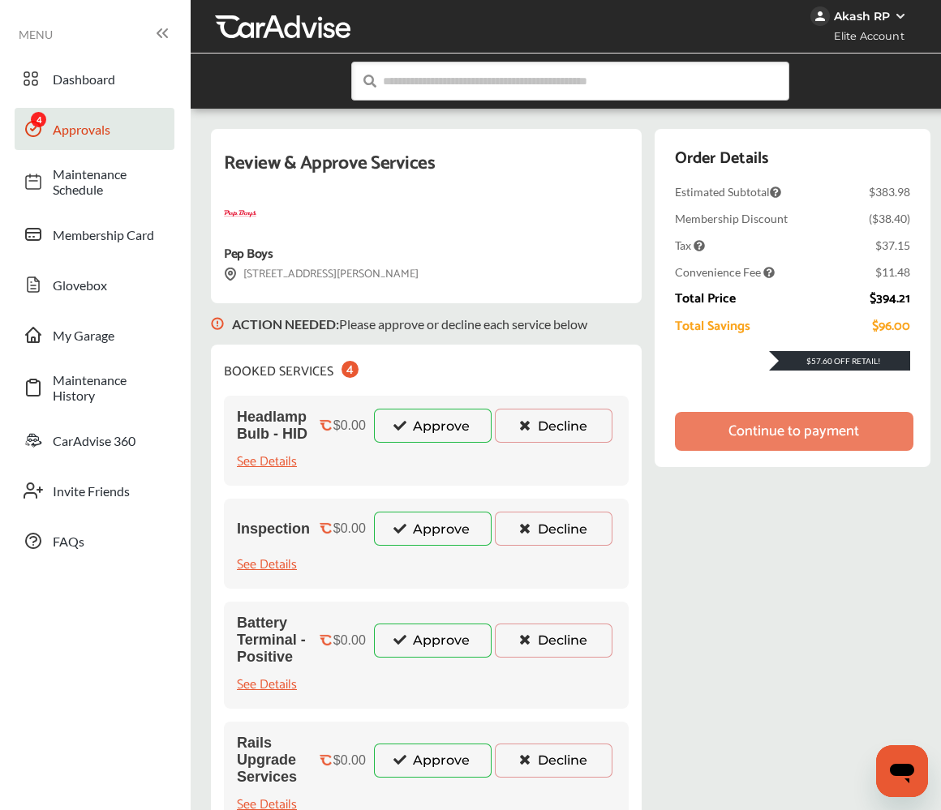
scroll to position [33, 0]
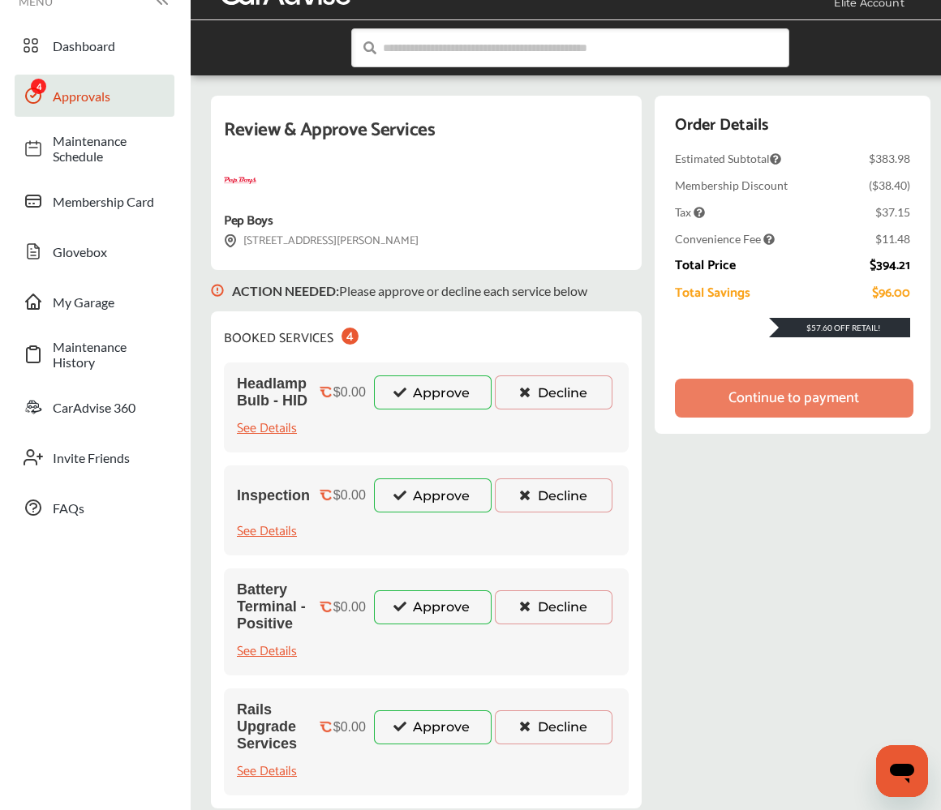
click at [456, 386] on button "Approve" at bounding box center [433, 392] width 118 height 34
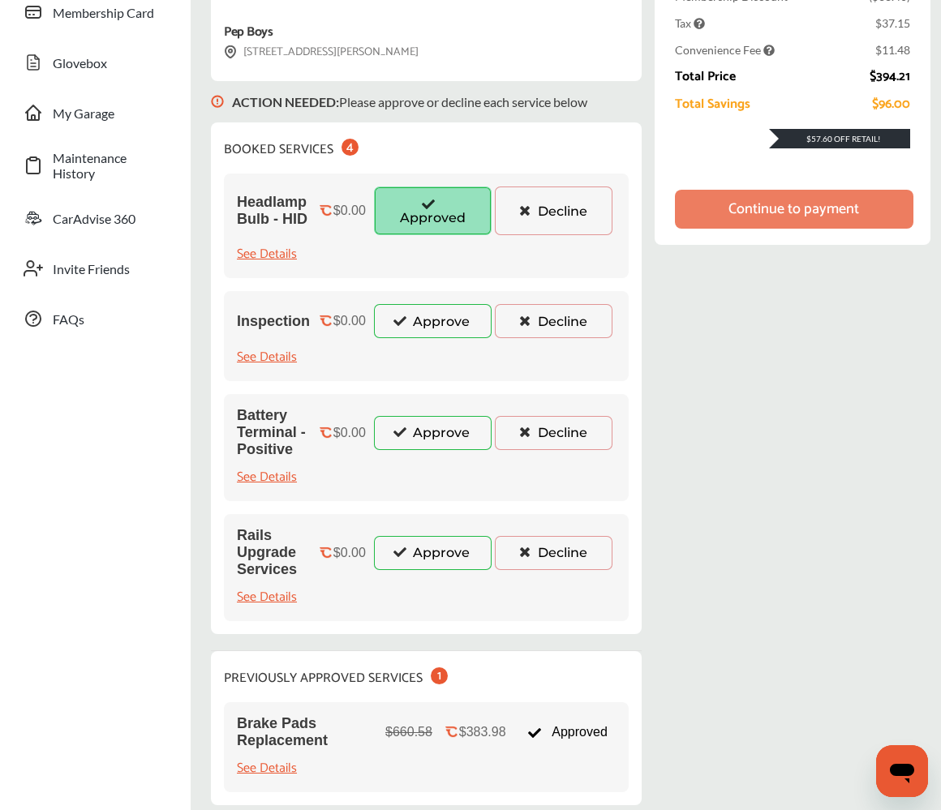
scroll to position [224, 0]
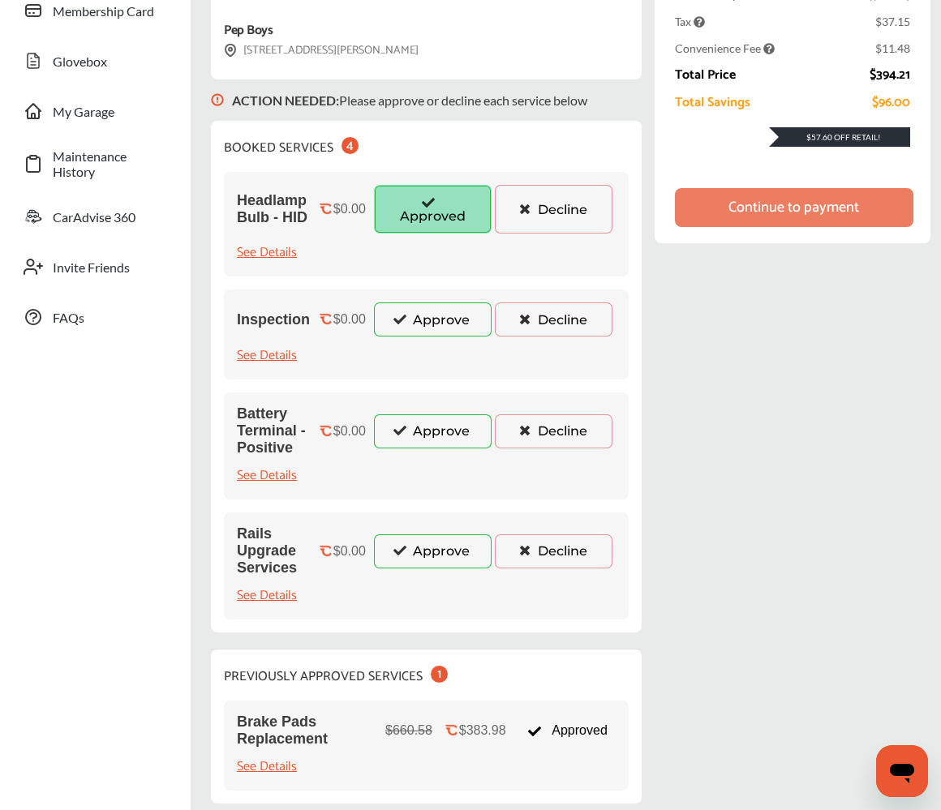
click at [448, 334] on button "Approve" at bounding box center [433, 320] width 118 height 34
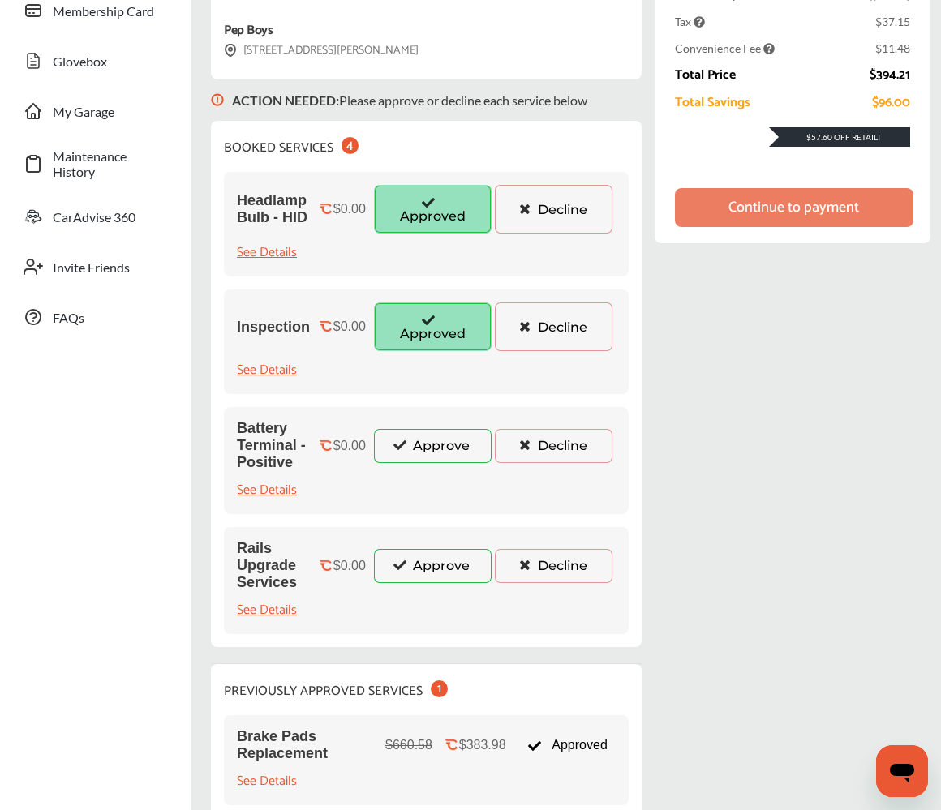
click at [432, 452] on button "Approve" at bounding box center [433, 446] width 118 height 34
click at [447, 558] on button "Approve" at bounding box center [433, 566] width 118 height 34
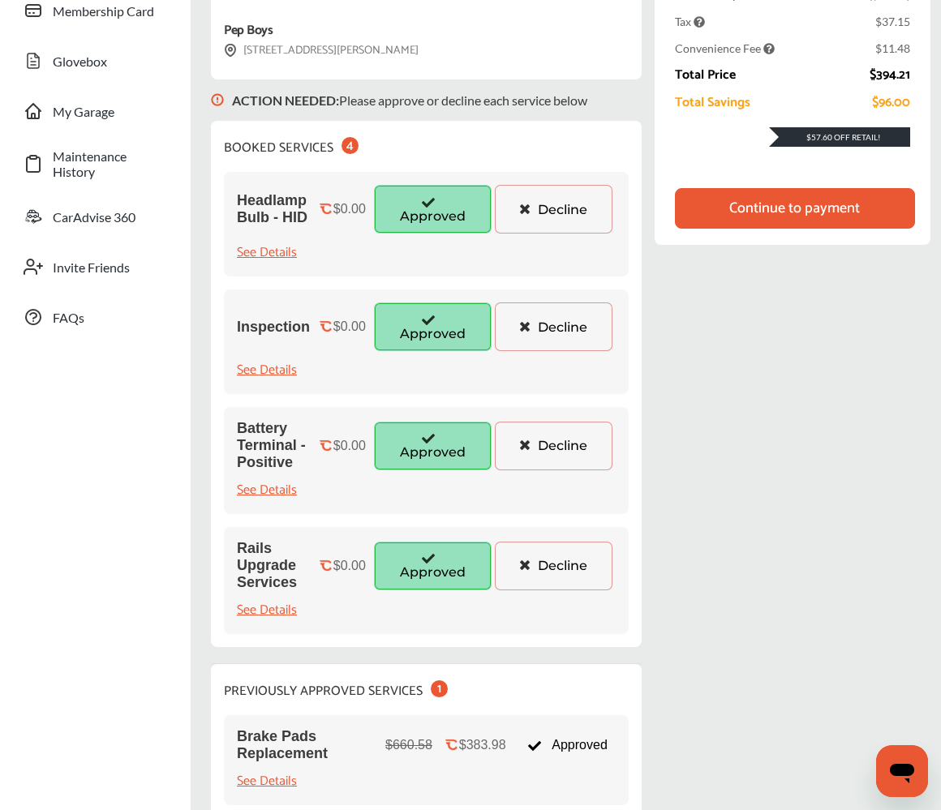
click at [813, 221] on div "Continue to payment" at bounding box center [795, 208] width 240 height 41
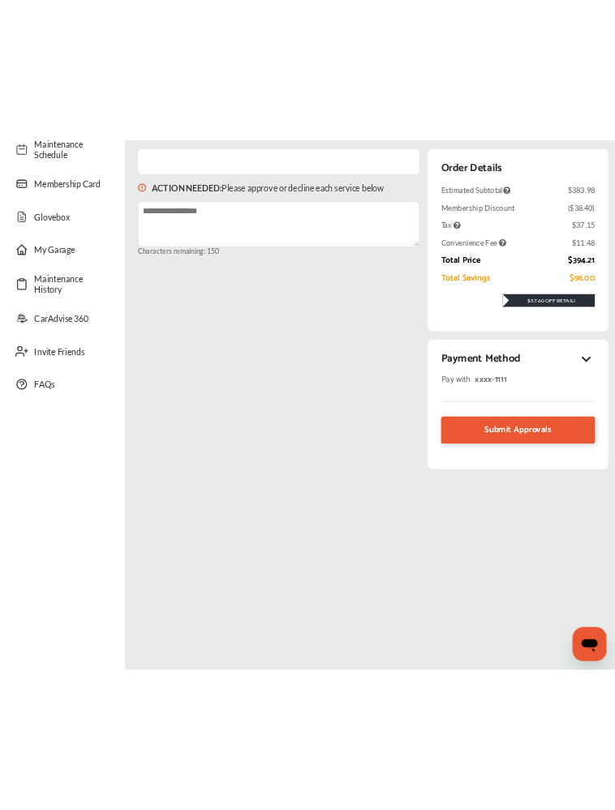
scroll to position [0, 0]
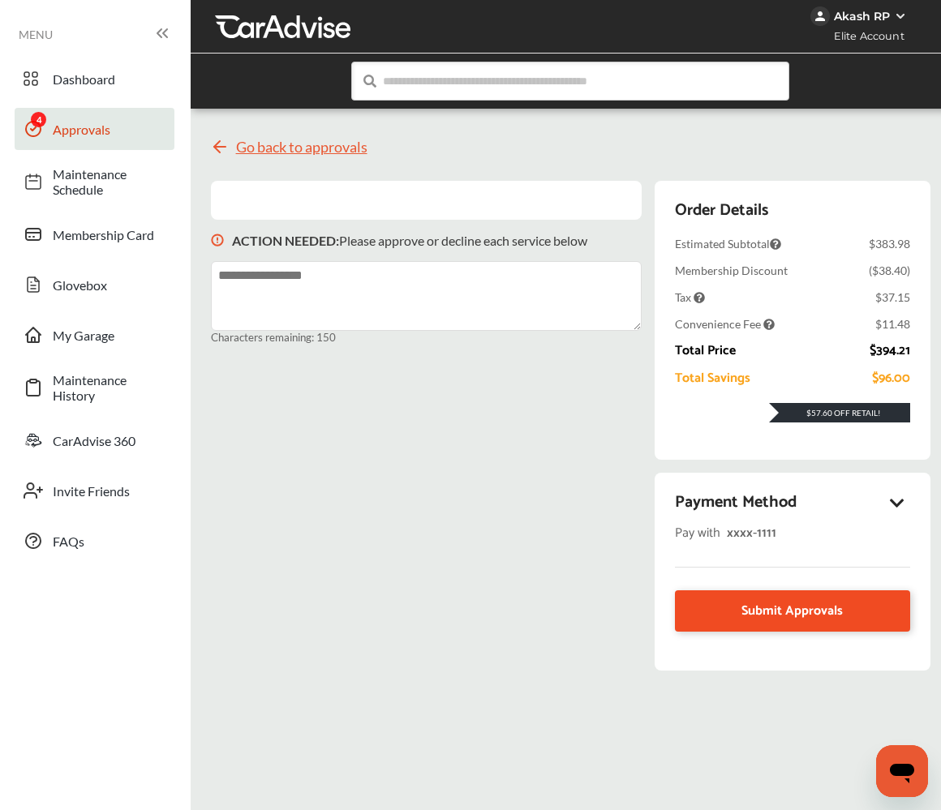
click at [809, 620] on span "Submit Approvals" at bounding box center [791, 611] width 101 height 22
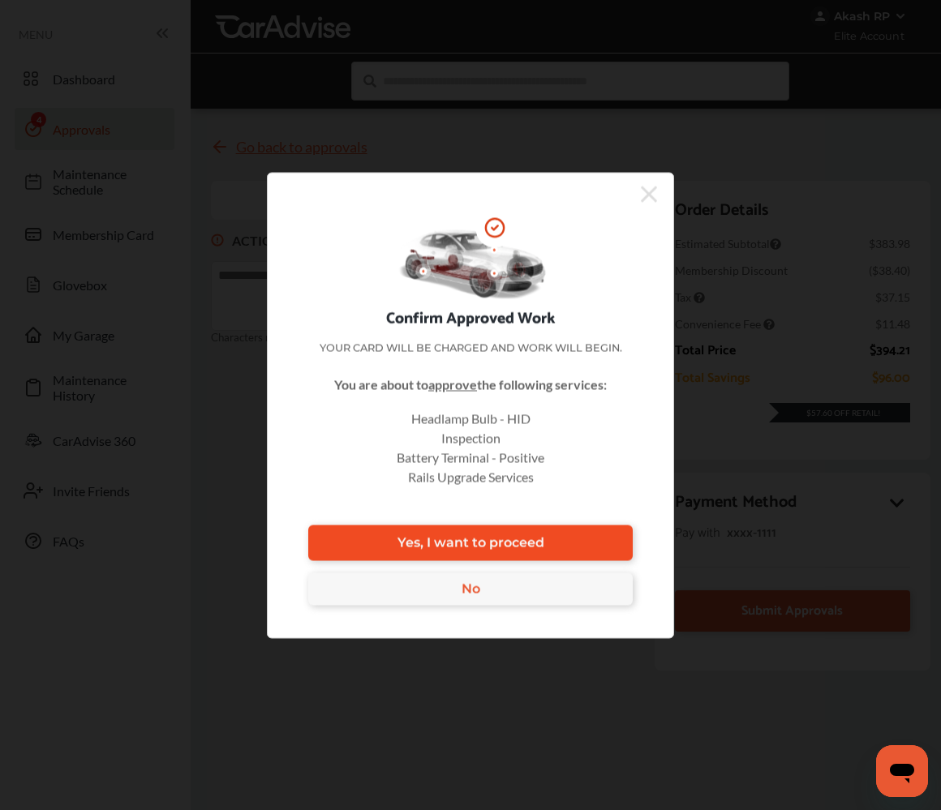
click at [569, 547] on link "Yes, I want to proceed" at bounding box center [470, 543] width 324 height 36
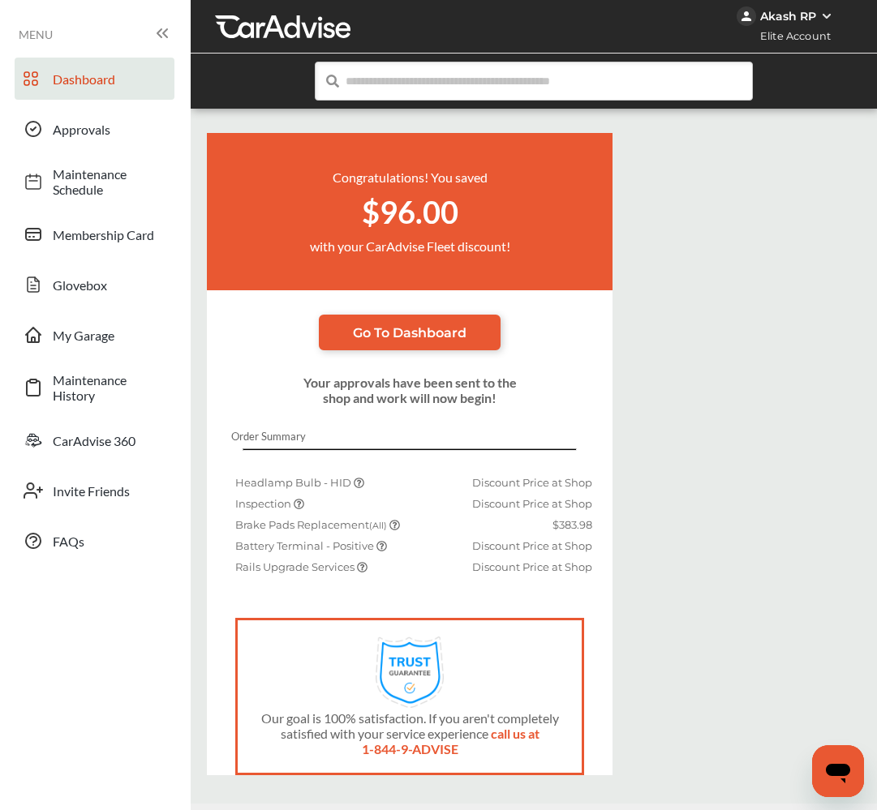
click at [54, 84] on span "Dashboard" at bounding box center [110, 78] width 114 height 15
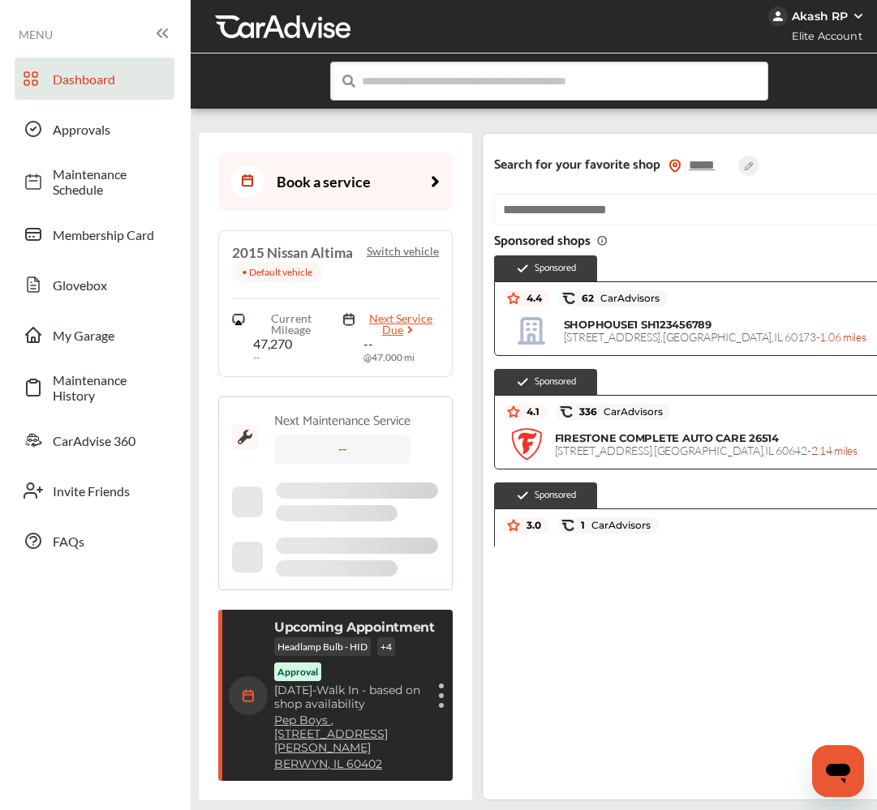
click at [361, 186] on div "Book a service" at bounding box center [300, 181] width 139 height 32
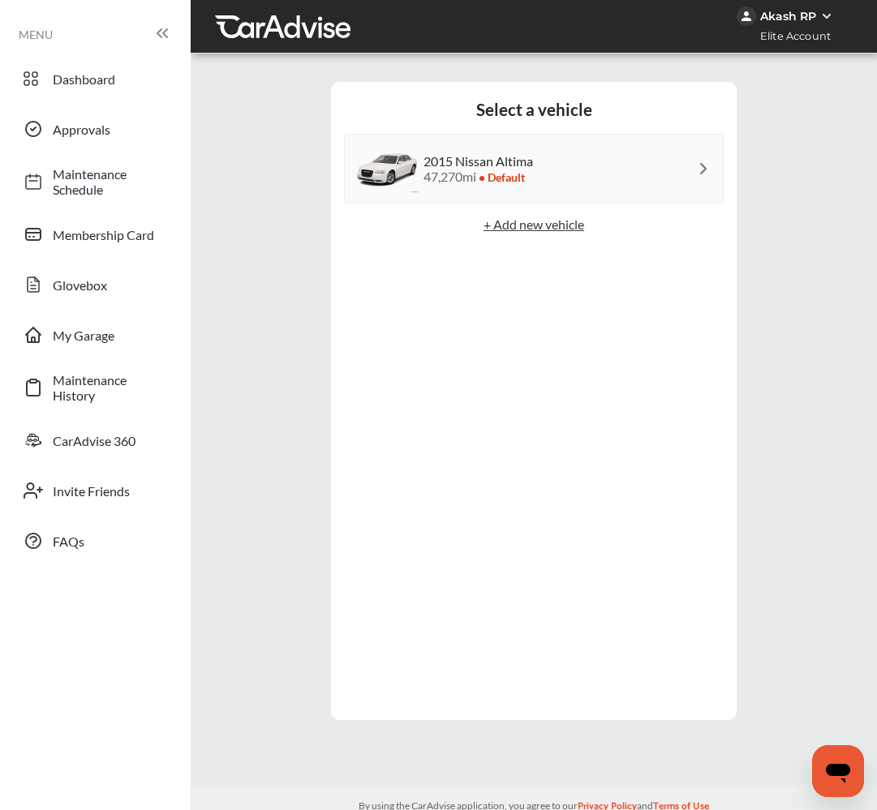
click at [551, 146] on div "2015 Nissan Altima 47,270 mi • Default" at bounding box center [534, 169] width 380 height 70
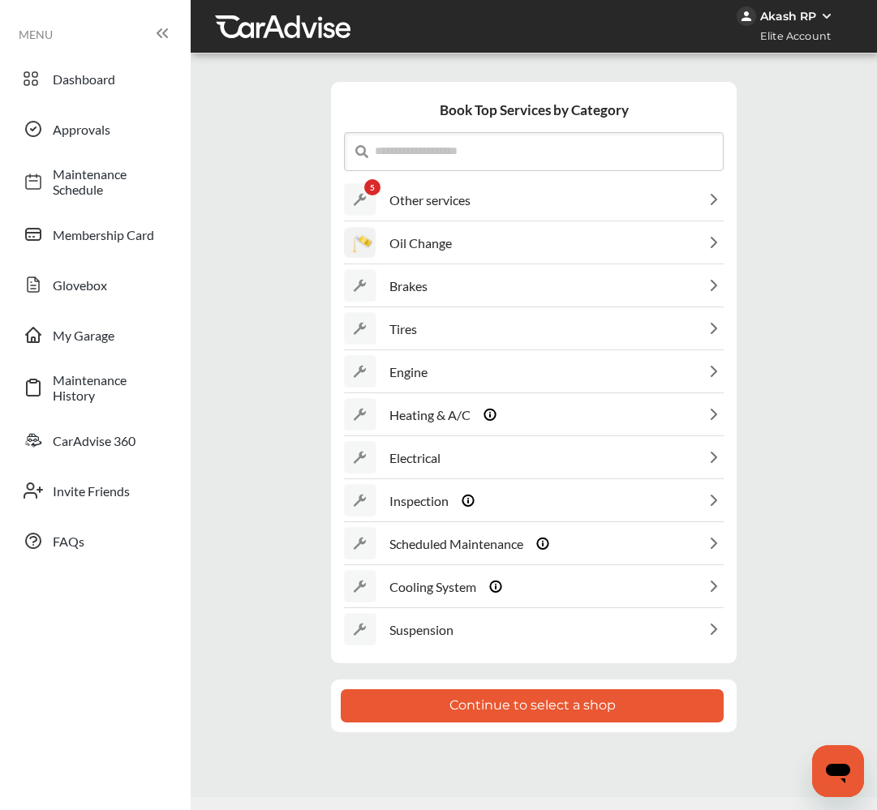
click at [578, 700] on button "Continue to select a shop" at bounding box center [532, 705] width 383 height 33
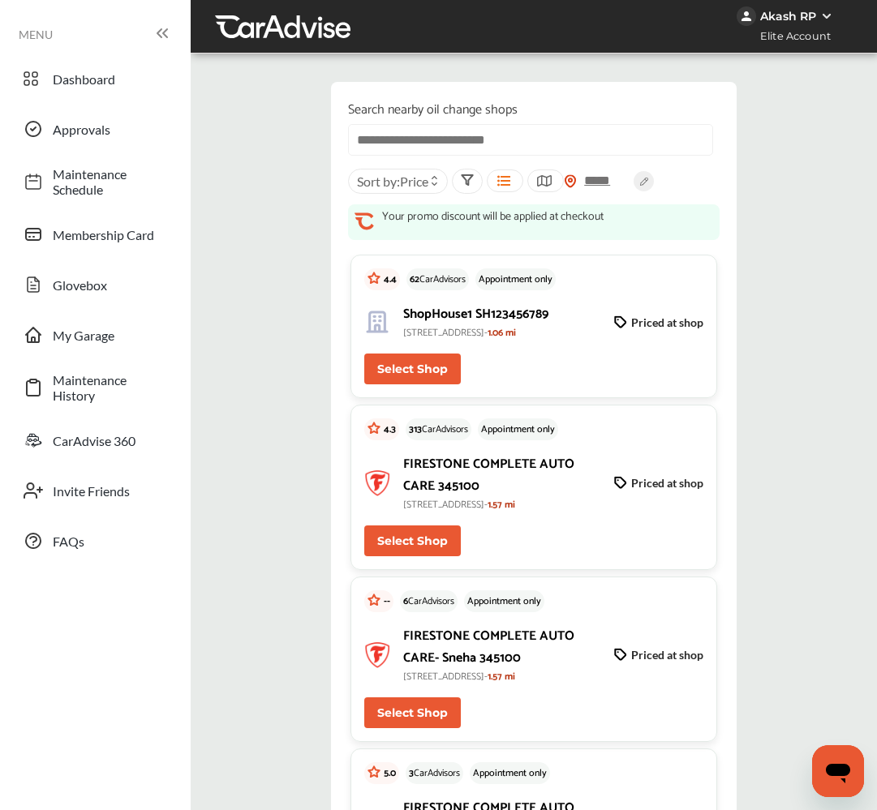
click at [430, 384] on button "Select Shop" at bounding box center [412, 369] width 97 height 31
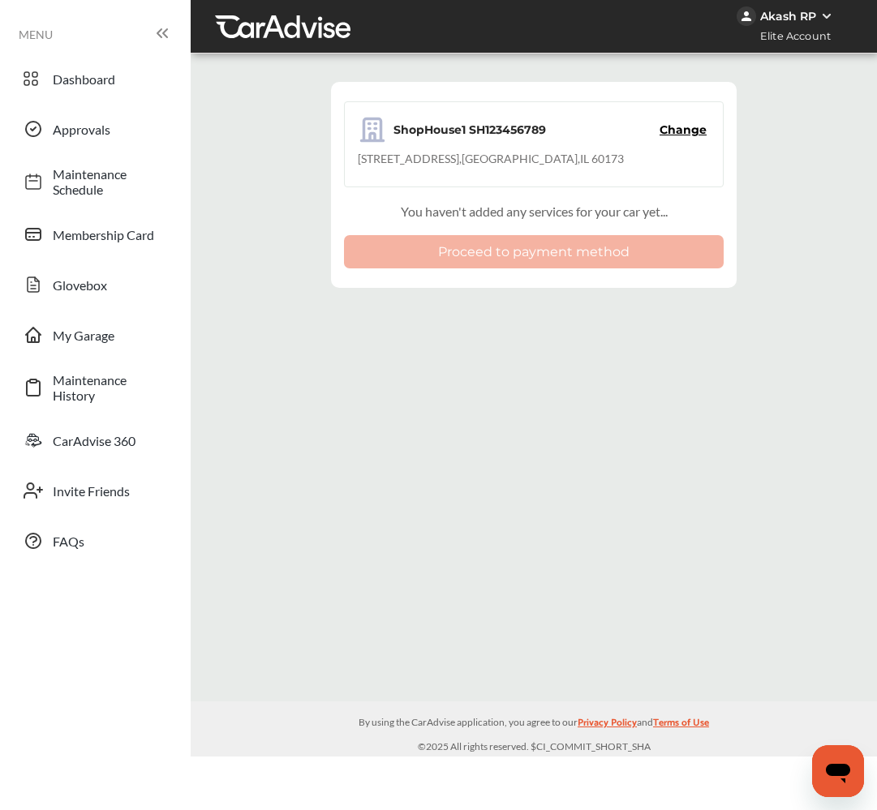
click at [560, 275] on div "ShopHouse1 SH123456789 Change [STREET_ADDRESS] You haven't added any services f…" at bounding box center [533, 185] width 405 height 206
click at [120, 80] on span "Dashboard" at bounding box center [110, 78] width 114 height 15
